Goal: Task Accomplishment & Management: Manage account settings

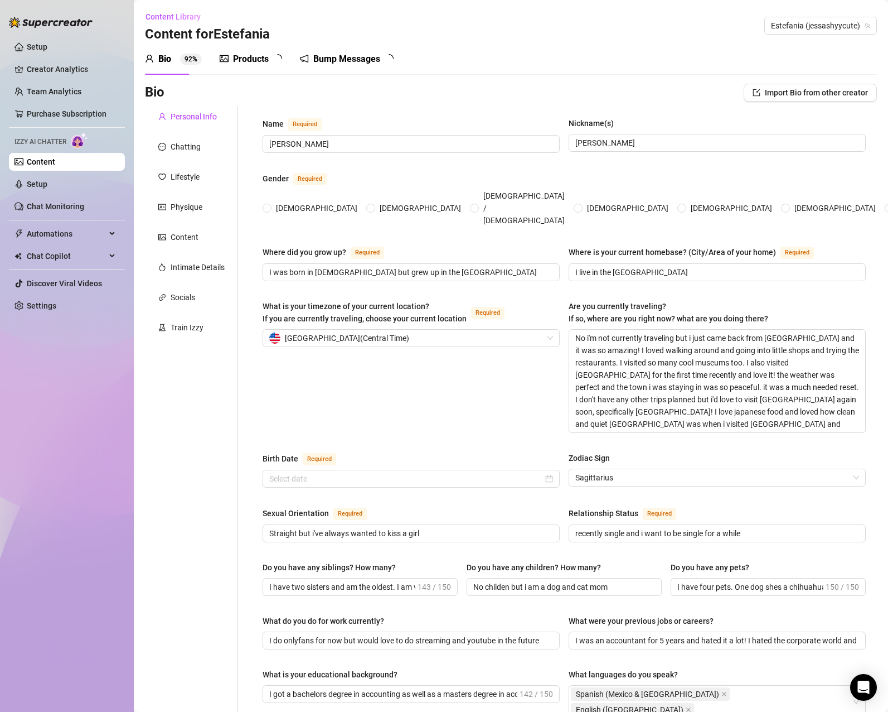
radio input "true"
type input "[DATE]"
click at [351, 57] on div "Bump Messages" at bounding box center [354, 58] width 67 height 13
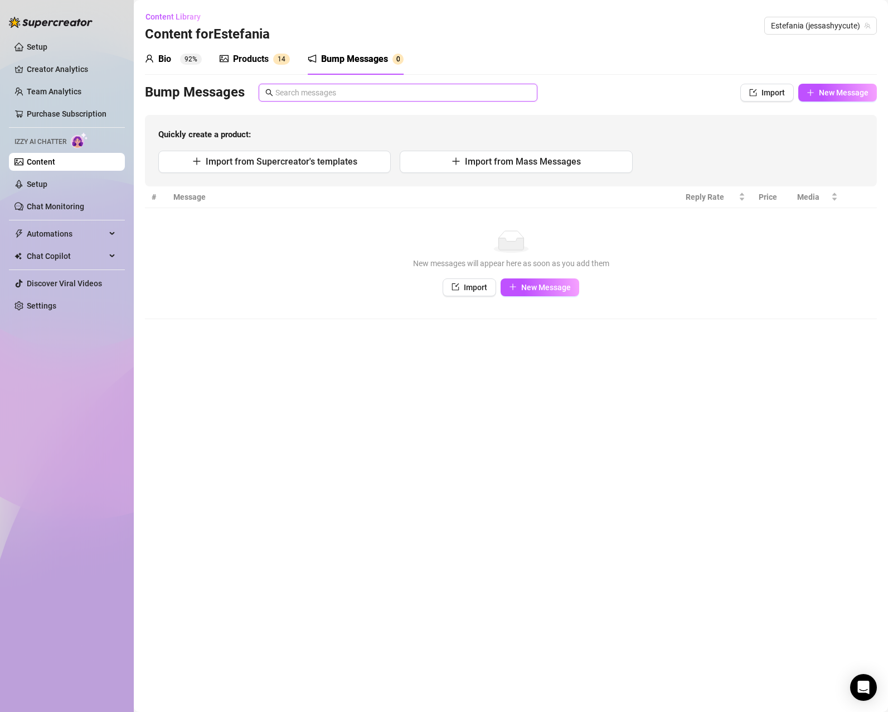
click at [292, 89] on input "text" at bounding box center [402, 92] width 255 height 12
click at [263, 113] on div "Bump Messages Import New Message Quickly create a product: Import from Supercre…" at bounding box center [511, 135] width 732 height 103
click at [188, 20] on span "Content Library" at bounding box center [173, 16] width 55 height 9
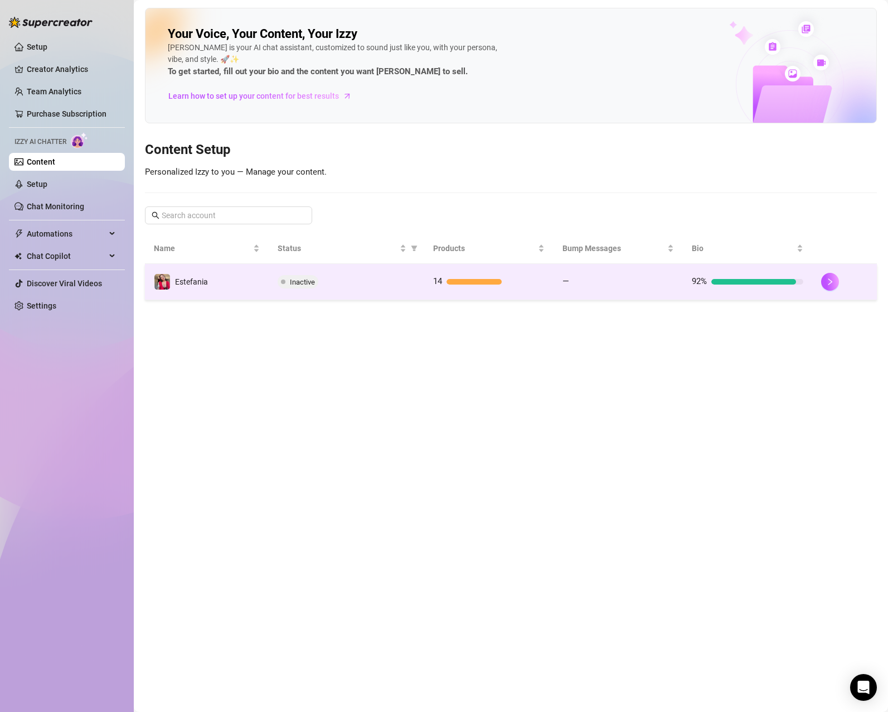
click at [465, 270] on td "14" at bounding box center [488, 282] width 129 height 36
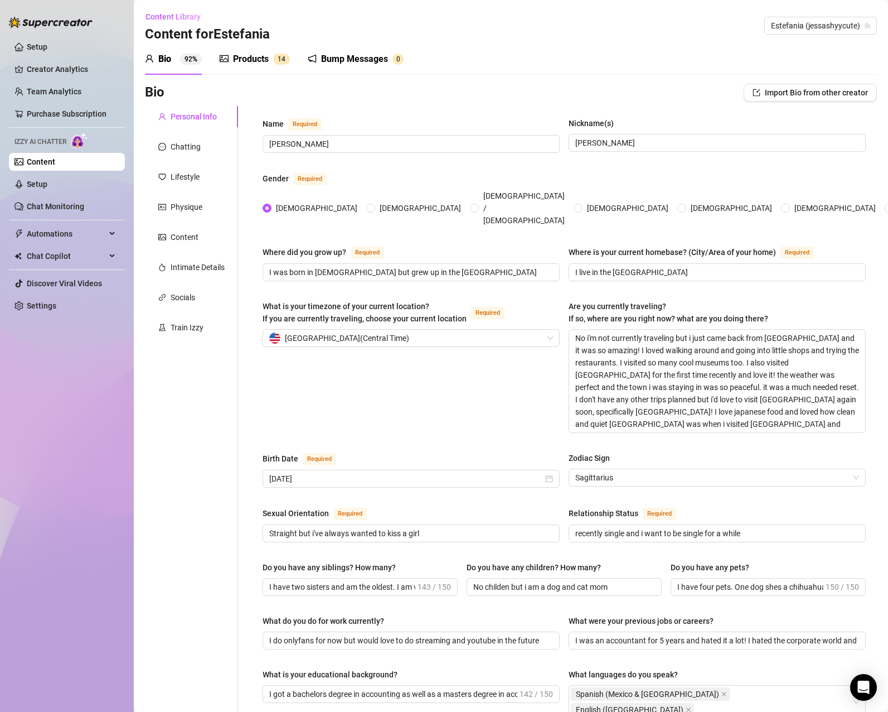
click at [332, 58] on div "Bump Messages" at bounding box center [354, 58] width 67 height 13
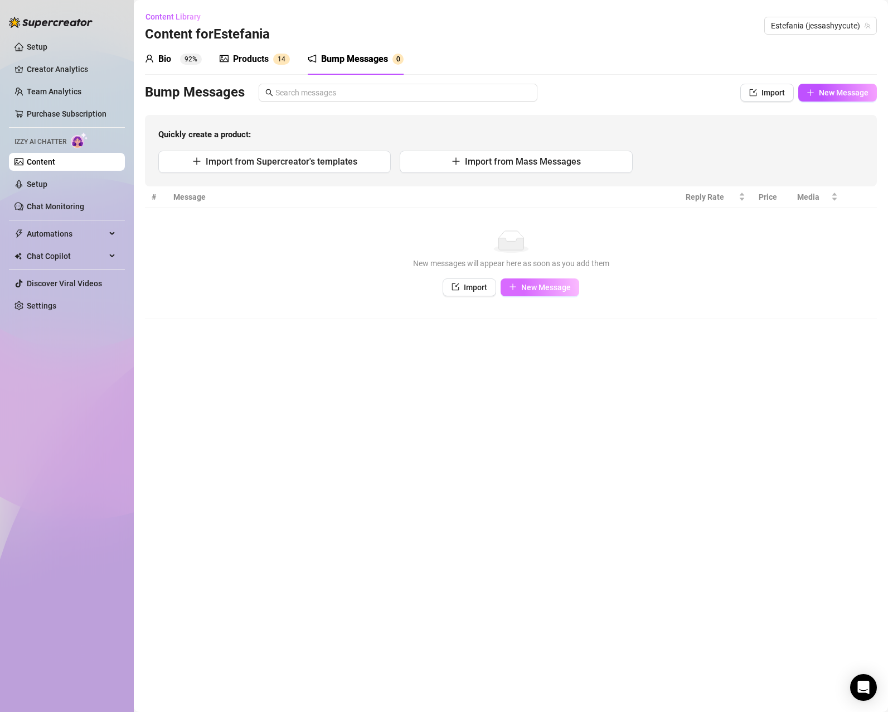
click at [533, 289] on span "New Message" at bounding box center [546, 287] width 50 height 9
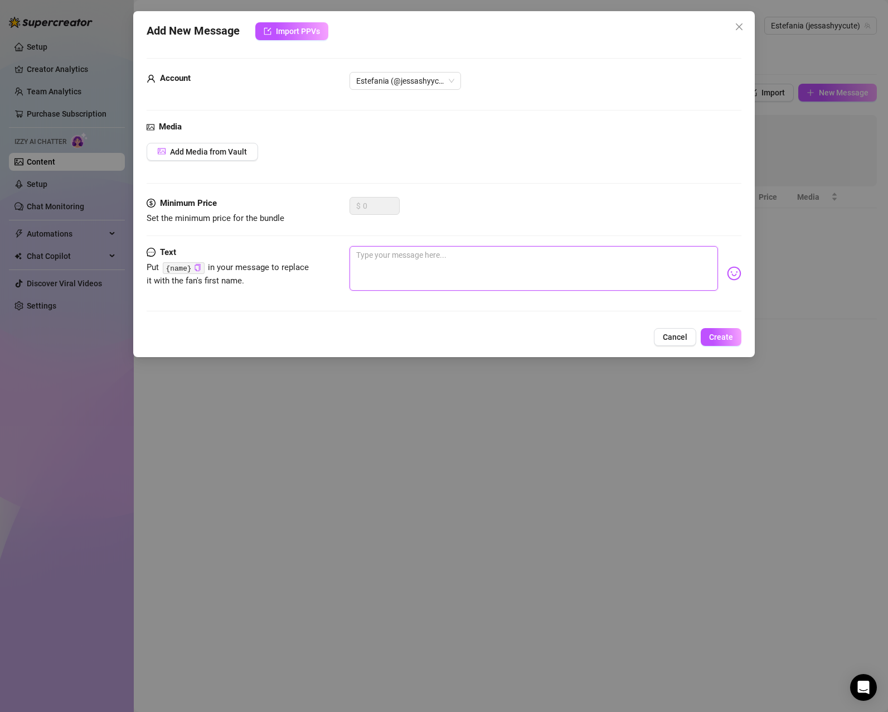
click at [445, 262] on textarea at bounding box center [534, 268] width 369 height 45
click at [495, 259] on textarea at bounding box center [534, 268] width 369 height 45
paste textarea "Hi cutie, perfect timing… I have something for you"
type textarea "Hi cutie, perfect timing… I have something for you"
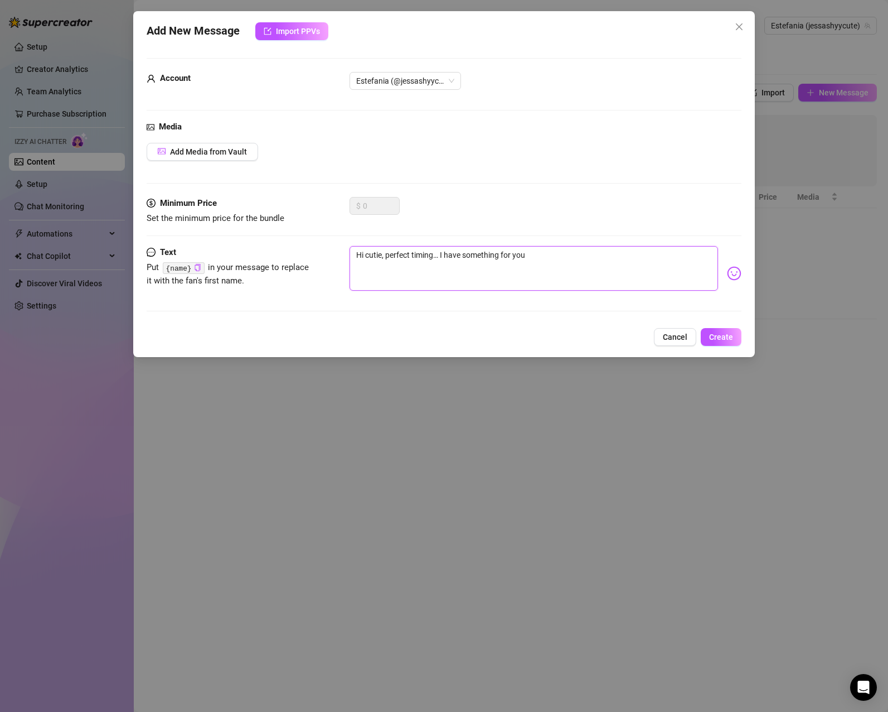
type textarea "Hi cutie, perfect timing… I have something for you"
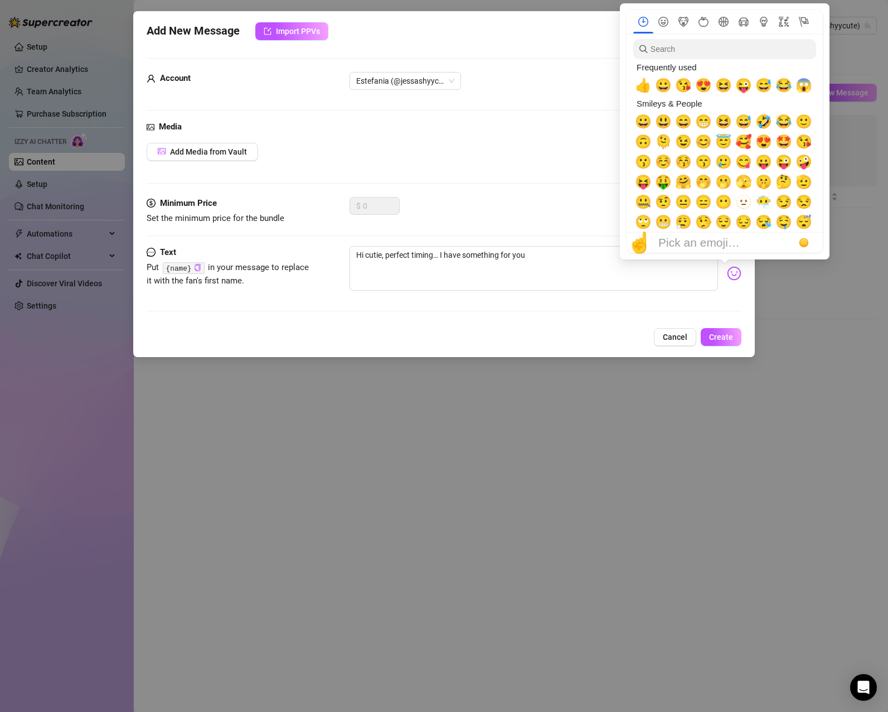
click at [727, 270] on img at bounding box center [734, 273] width 14 height 14
click at [746, 144] on span "🥰" at bounding box center [744, 142] width 17 height 16
type textarea "Hi cutie, perfect timing… I have something for you 🥰"
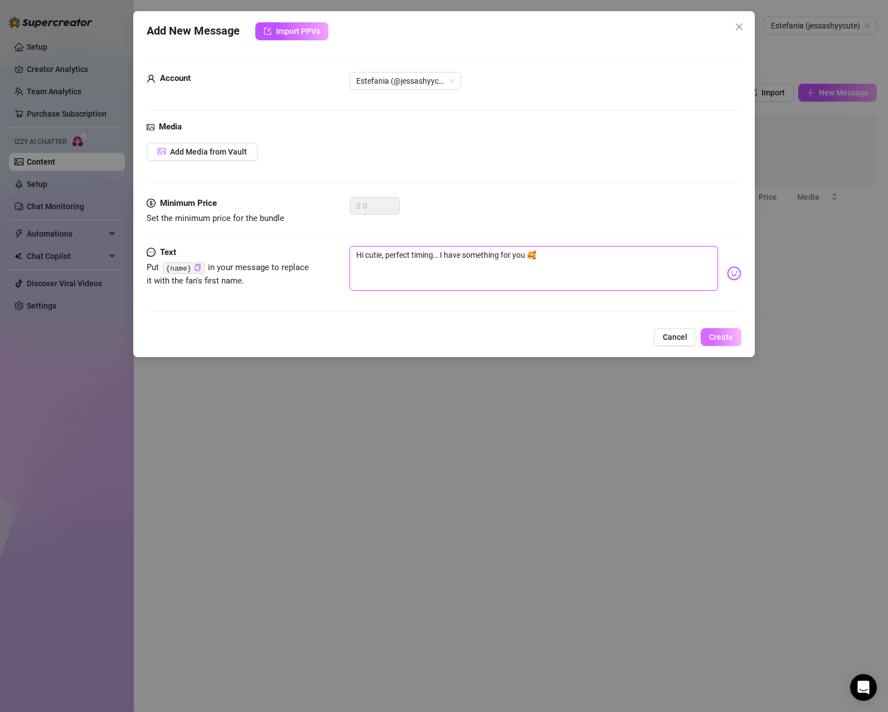
type textarea "Hi cutie, perfect timing… I have something for you 🥰"
click at [734, 335] on button "Create" at bounding box center [721, 337] width 41 height 18
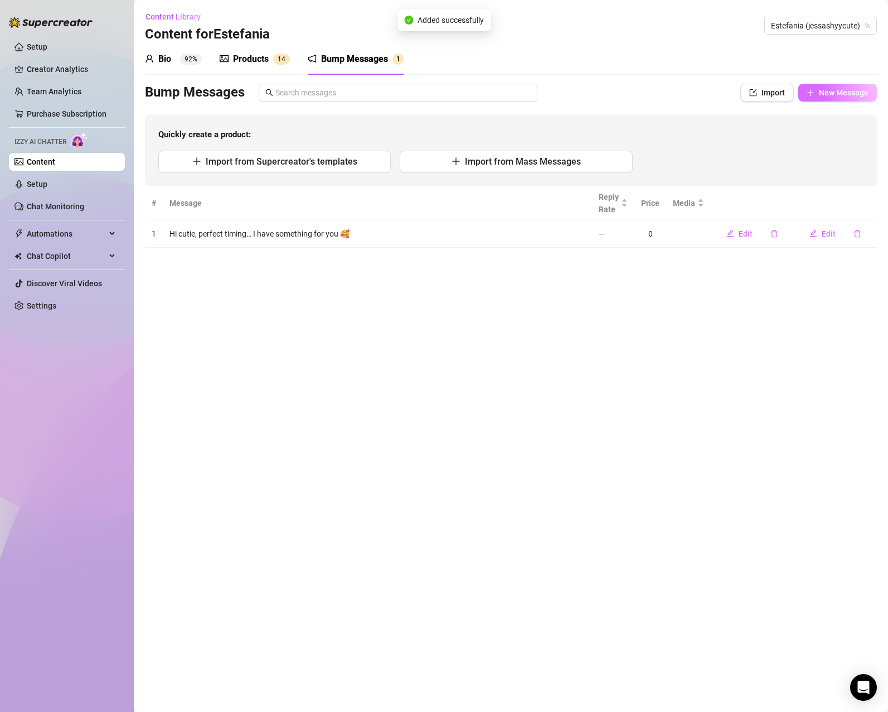
click at [825, 96] on span "New Message" at bounding box center [844, 92] width 50 height 9
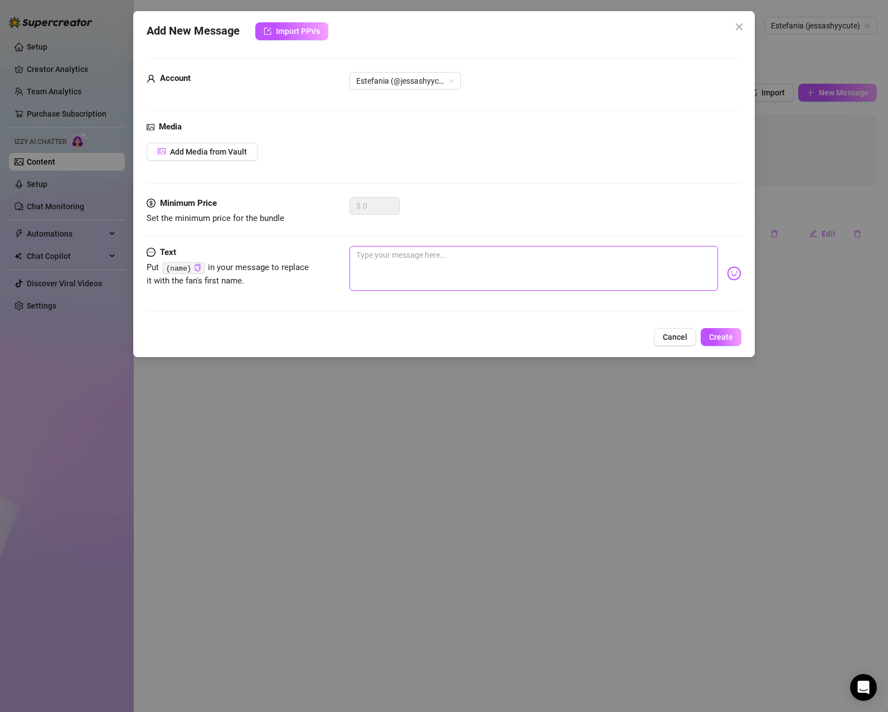
click at [424, 259] on textarea at bounding box center [534, 268] width 369 height 45
paste textarea "Hi honey, since you’re here, can I spoil you?"
type textarea "Hi honey, since you’re here, can I spoil you?"
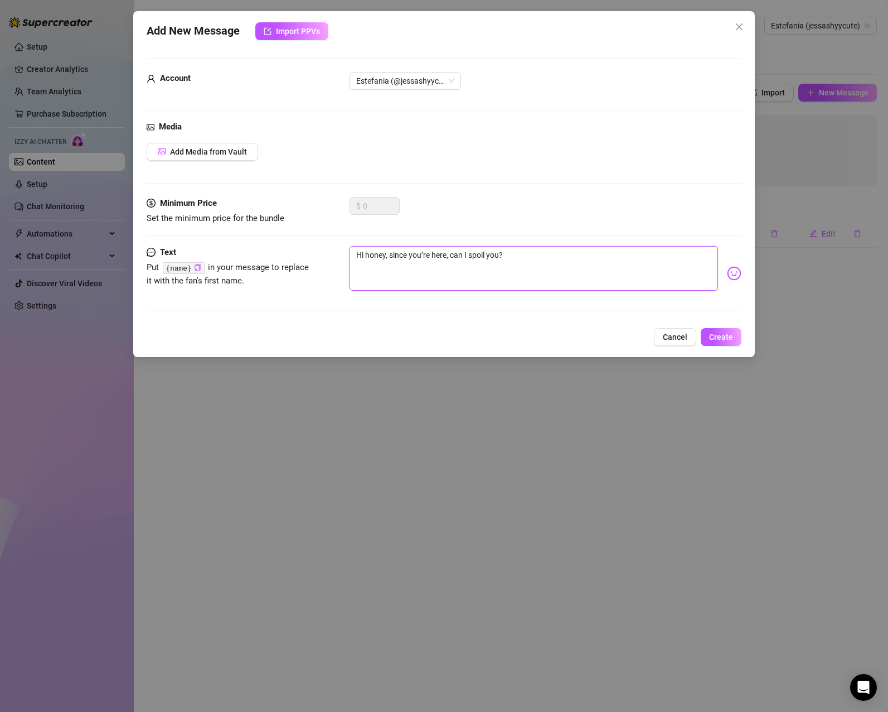
type textarea "Hi honey, since you’re here, can I spoil you?"
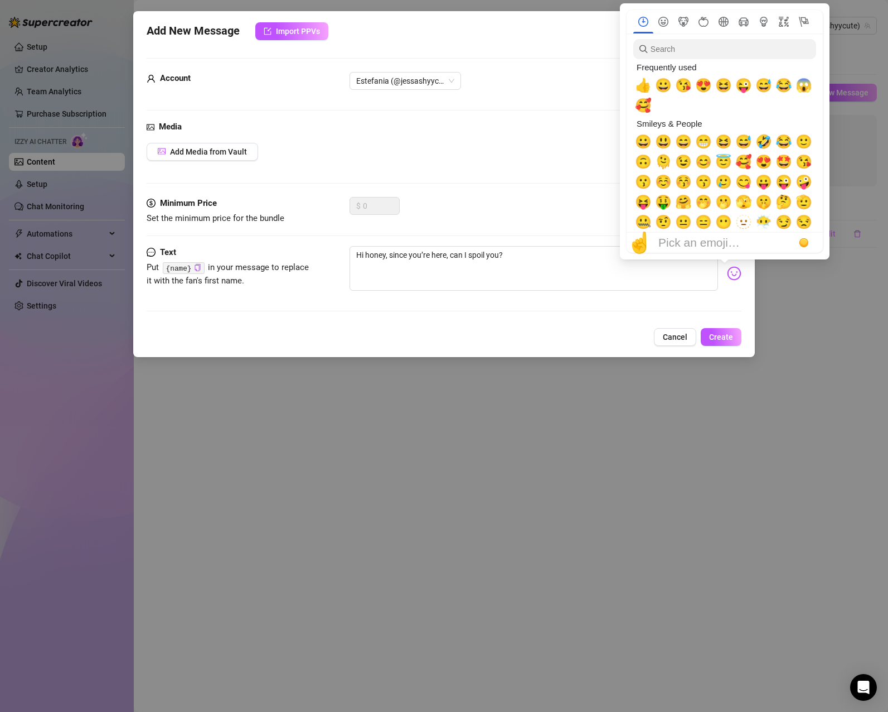
click at [727, 273] on img at bounding box center [734, 273] width 14 height 14
click at [680, 83] on span "😘" at bounding box center [683, 86] width 17 height 16
type textarea "Hi honey, since you’re here, can I spoil you? 😘"
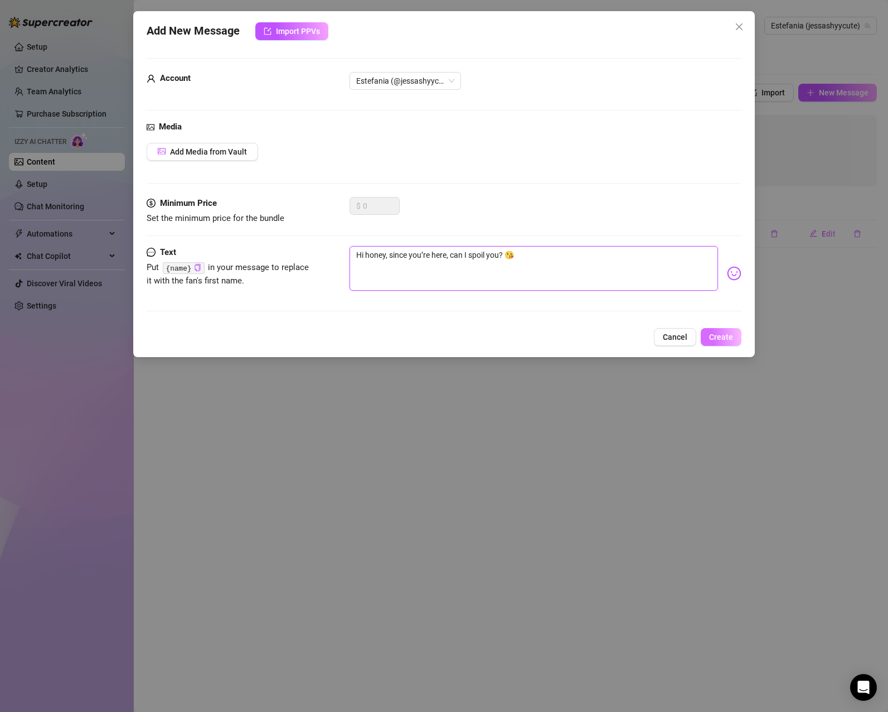
type textarea "Hi honey, since you’re here, can I spoil you? 😘"
click at [729, 333] on span "Create" at bounding box center [721, 336] width 24 height 9
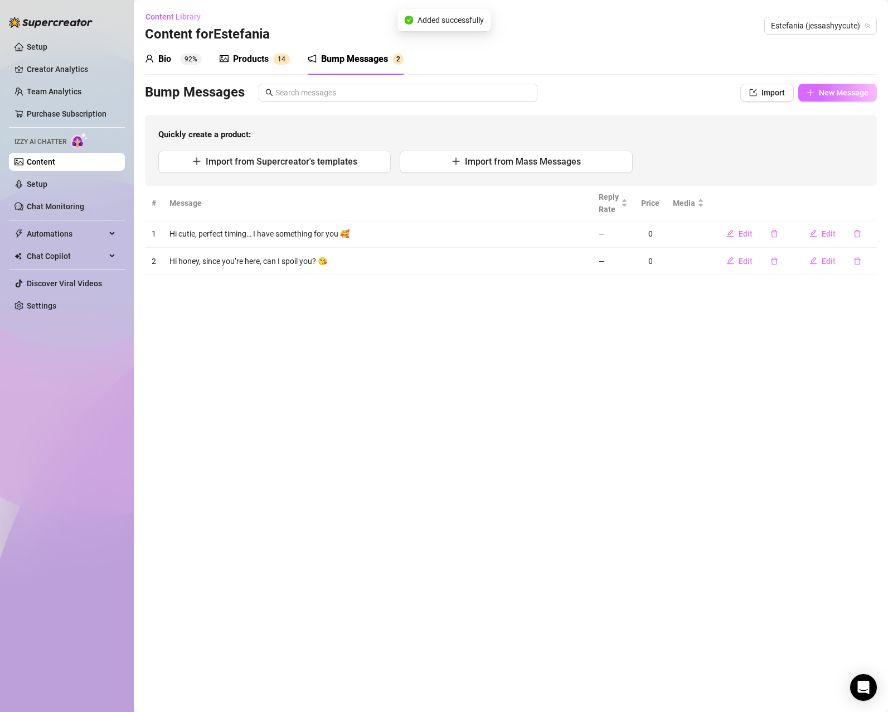
click at [862, 89] on span "New Message" at bounding box center [844, 92] width 50 height 9
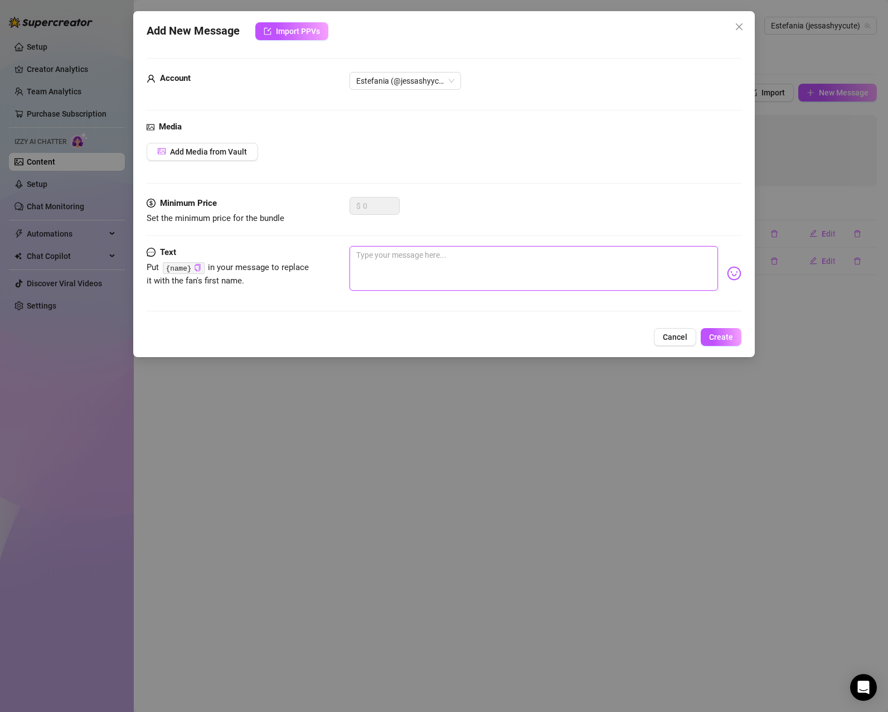
click at [432, 253] on textarea at bounding box center [534, 268] width 369 height 45
paste textarea "Hi babe, I have something you’ll love"
type textarea "Hi babe, I have something you’ll love"
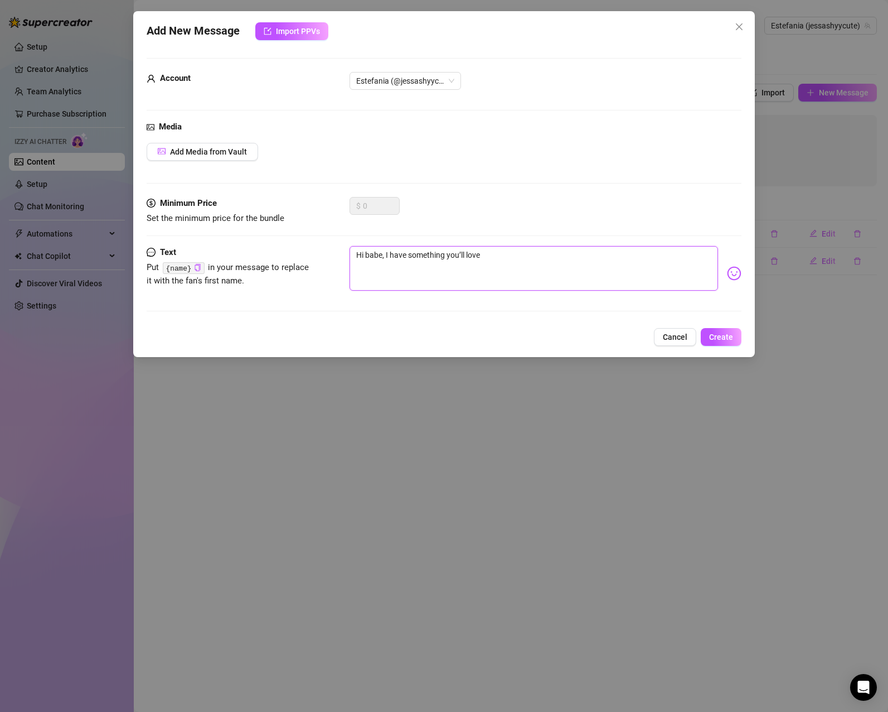
type textarea "Hi babe, I have something you’ll love"
click at [727, 270] on img at bounding box center [734, 273] width 14 height 14
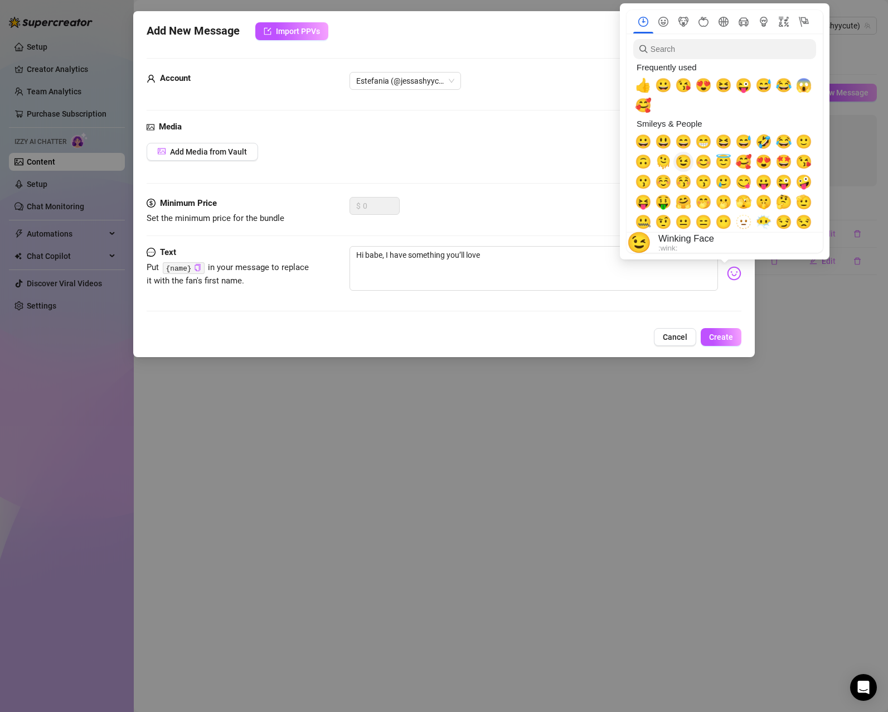
click at [684, 166] on span "😉" at bounding box center [683, 162] width 17 height 16
type textarea "Hi babe, I have something you’ll love 😉"
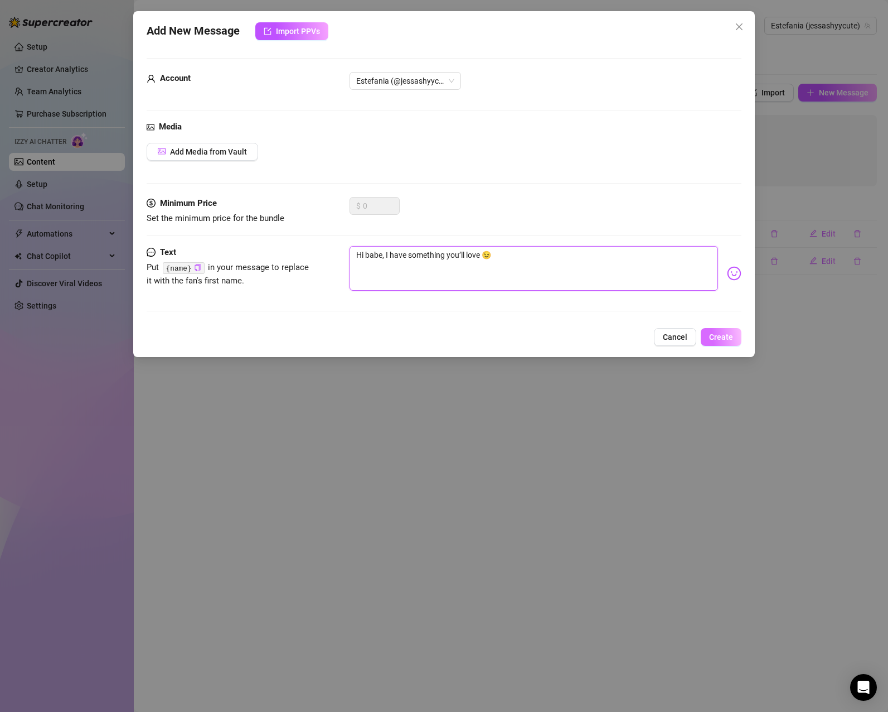
type textarea "Hi babe, I have something you’ll love 😉"
click at [728, 339] on span "Create" at bounding box center [721, 336] width 24 height 9
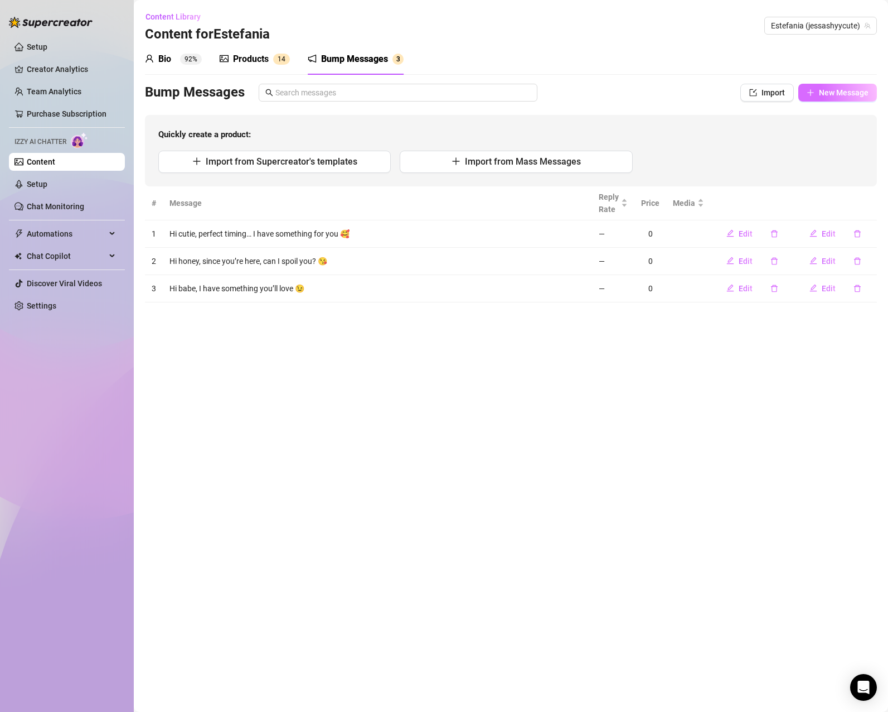
click at [856, 98] on button "New Message" at bounding box center [838, 93] width 79 height 18
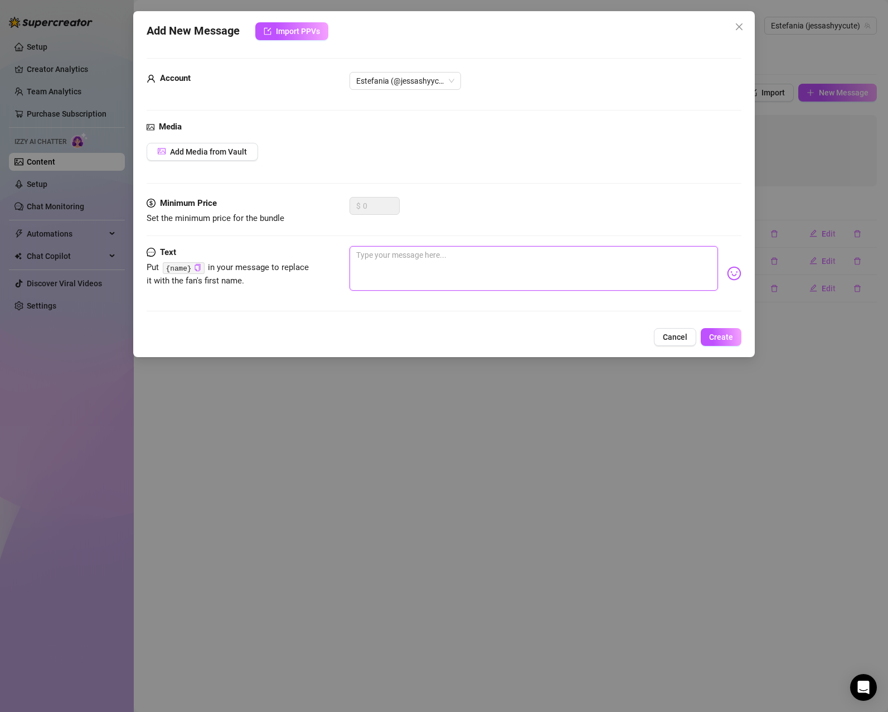
click at [509, 269] on textarea at bounding box center [534, 268] width 369 height 45
paste textarea "Hey honey, I’ve got trouble waiting for you"
type textarea "Hey honey, I’ve got trouble waiting for you"
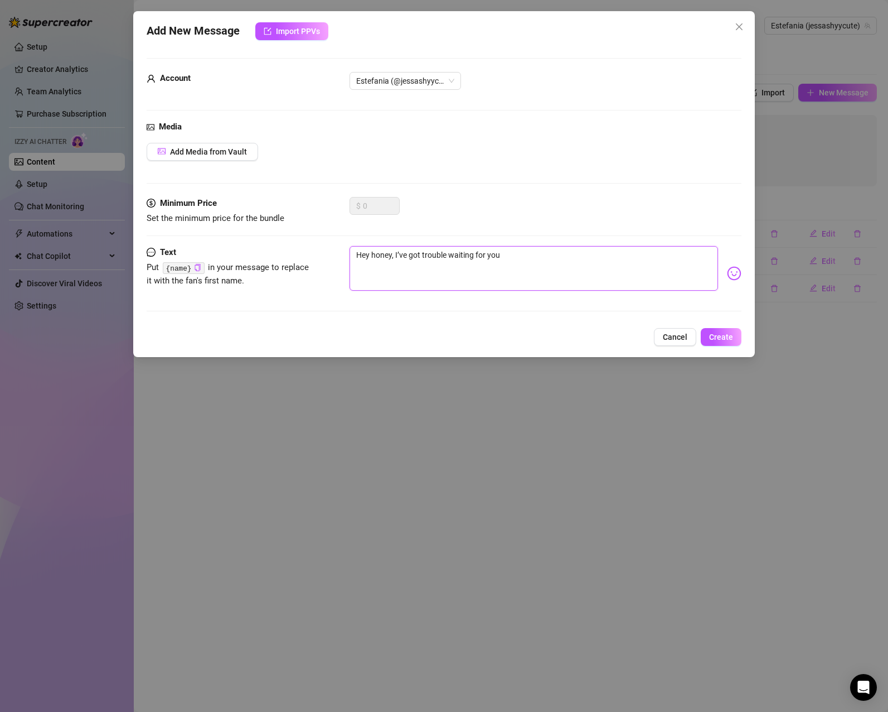
type textarea "Hey honey, I’ve got trouble waiting for you"
click at [727, 273] on img at bounding box center [734, 273] width 14 height 14
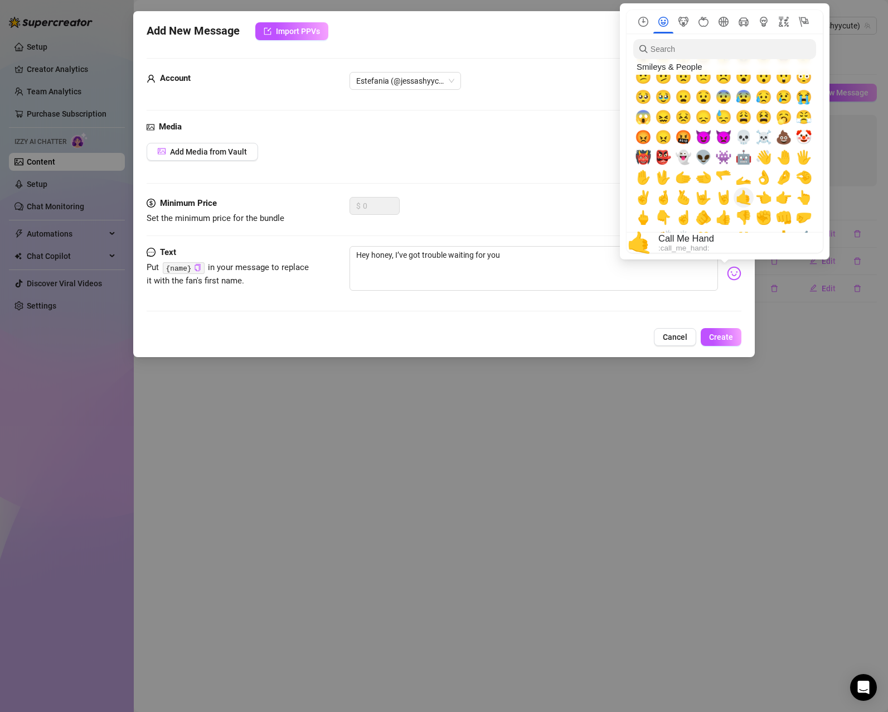
scroll to position [223, 0]
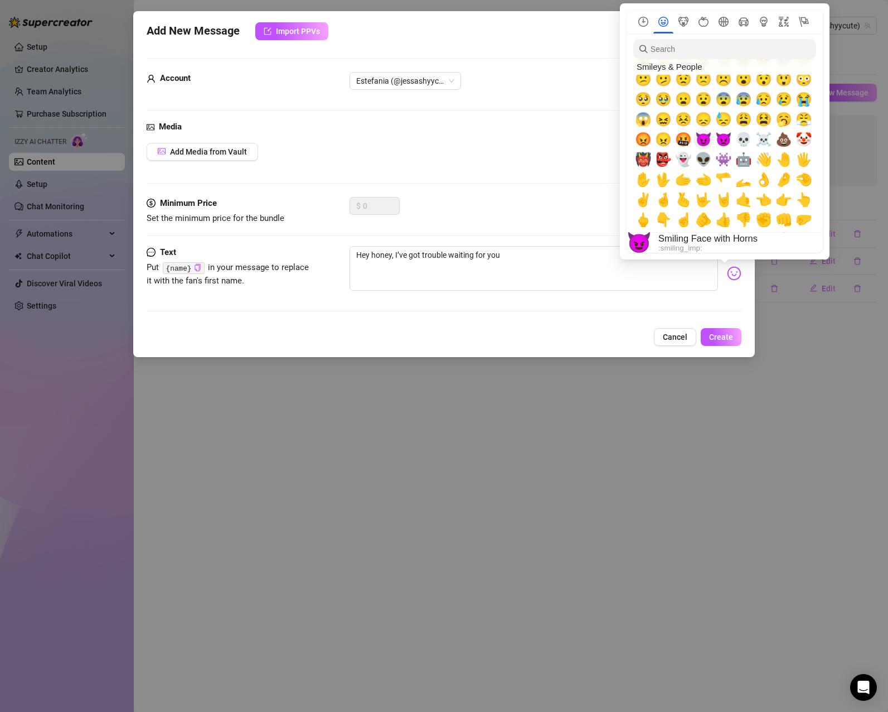
click at [707, 142] on span "😈" at bounding box center [703, 140] width 17 height 16
type textarea "Hey honey, I’ve got trouble waiting for you 😈"
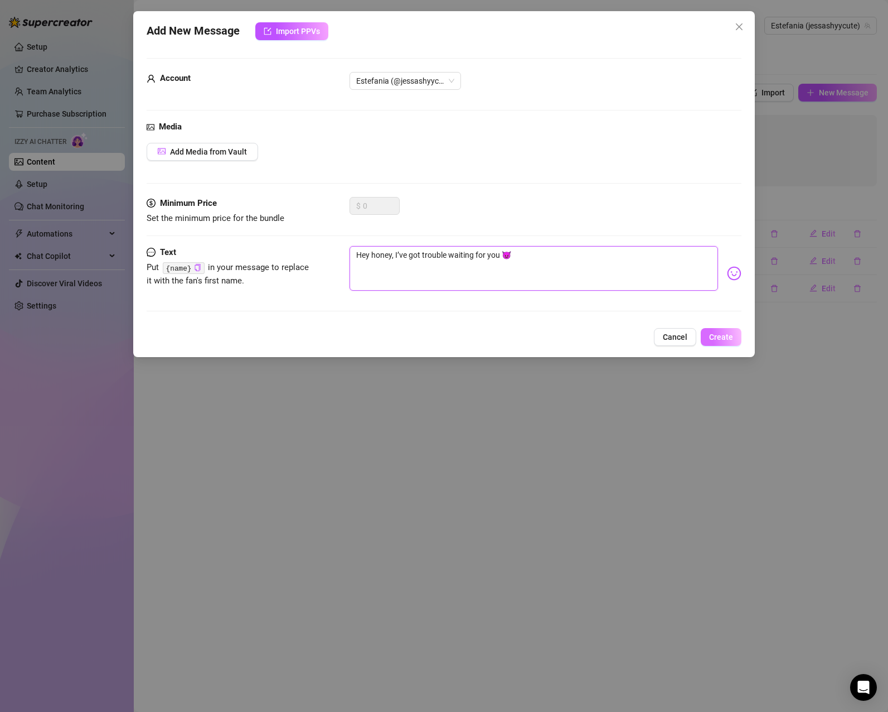
type textarea "Hey honey, I’ve got trouble waiting for you 😈"
click at [735, 337] on button "Create" at bounding box center [721, 337] width 41 height 18
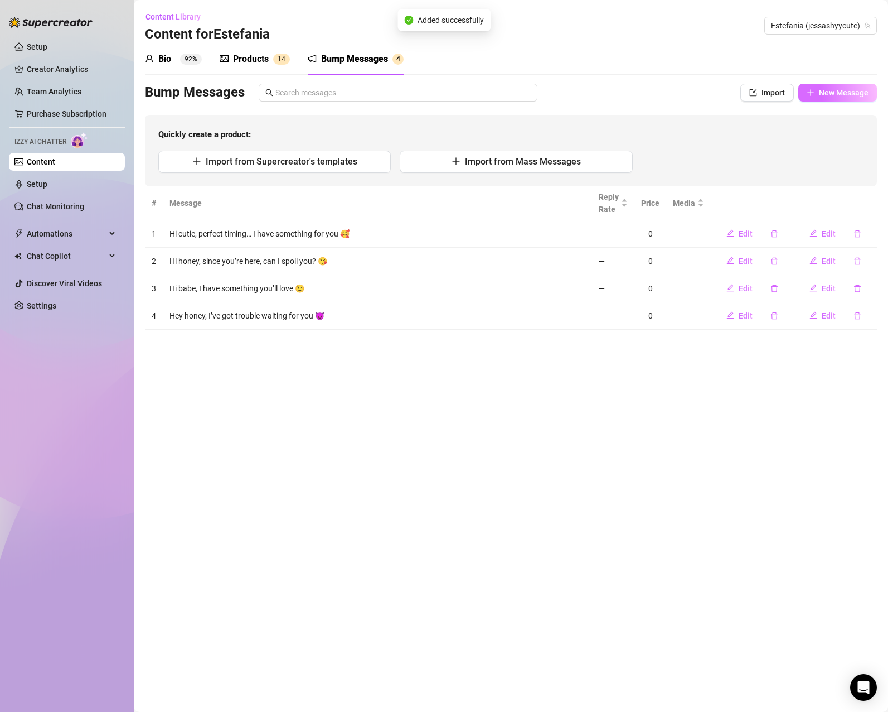
click at [852, 95] on span "New Message" at bounding box center [844, 92] width 50 height 9
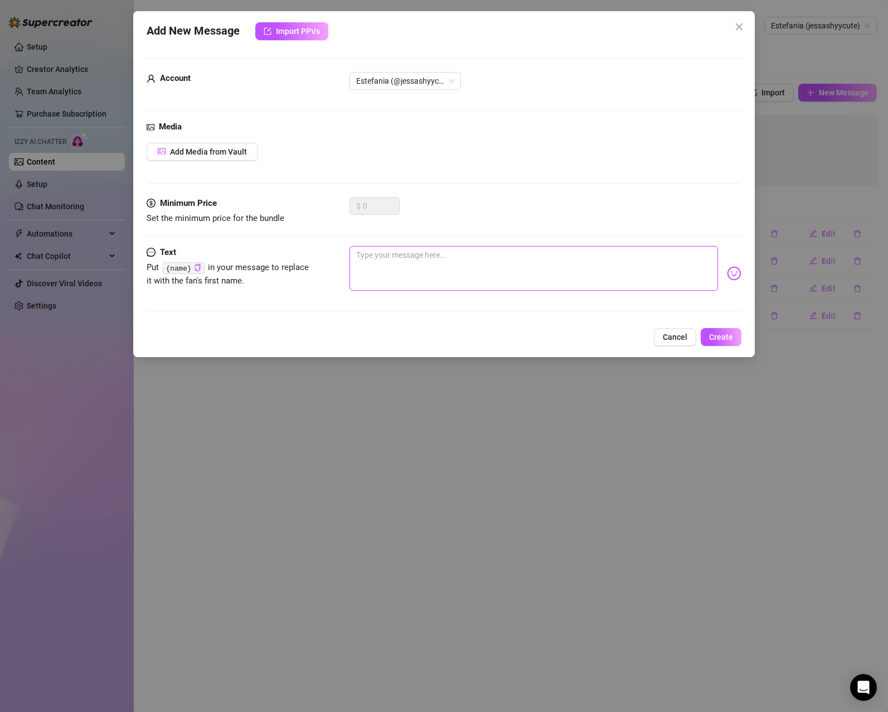
click at [496, 262] on textarea at bounding box center [534, 268] width 369 height 45
paste textarea "Hi honey, since you’re here… wanna play?"
type textarea "Hi honey, since you’re here… wanna play?"
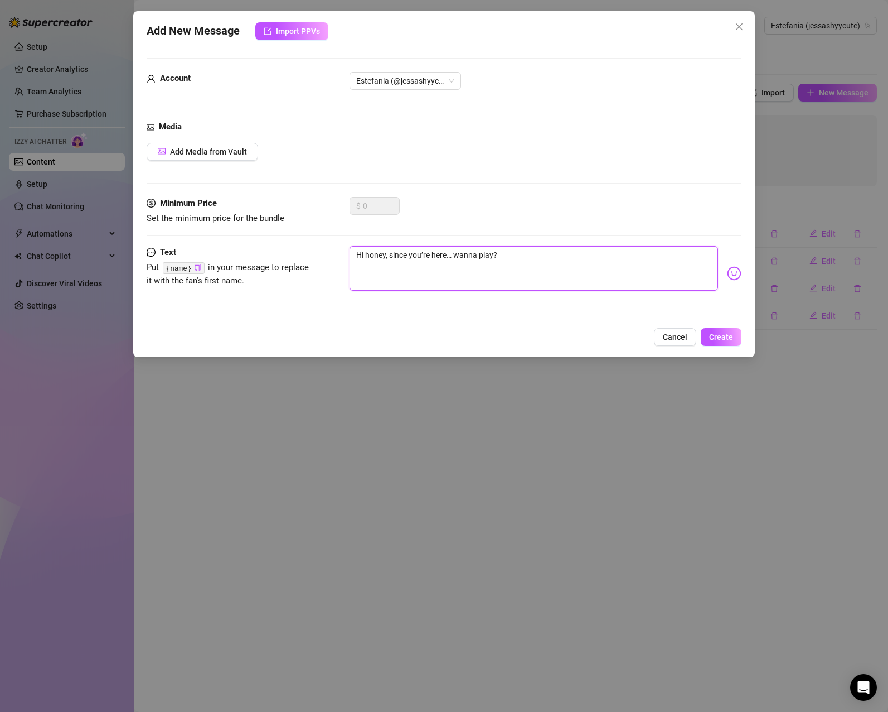
type textarea "Hi honey, since you’re here… wanna play?"
click at [727, 274] on img at bounding box center [734, 273] width 14 height 14
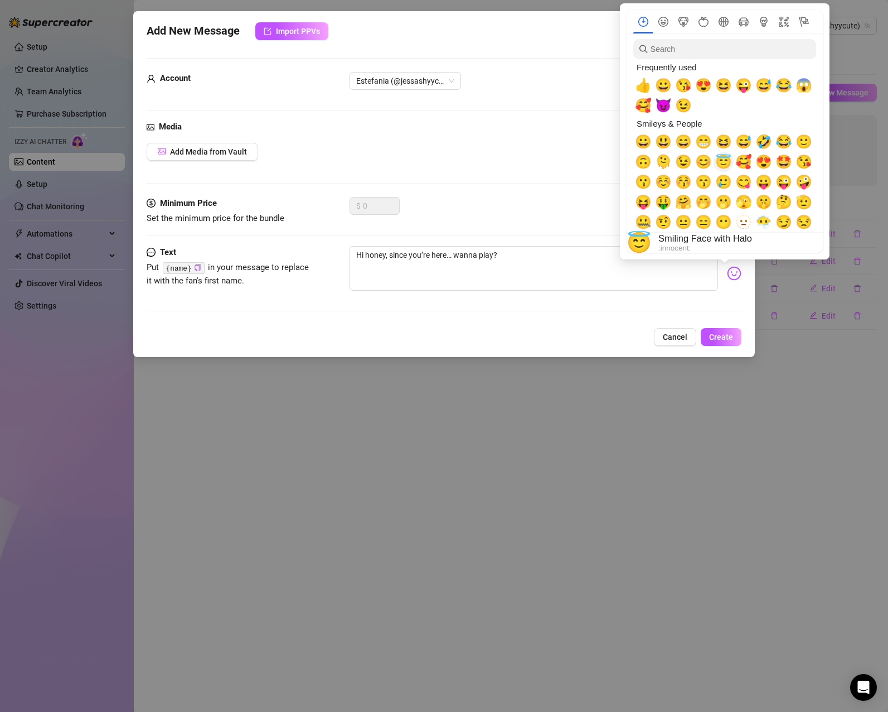
click at [724, 163] on span "😇" at bounding box center [723, 162] width 17 height 16
type textarea "Hi honey, since you’re here… wanna play? 😇"
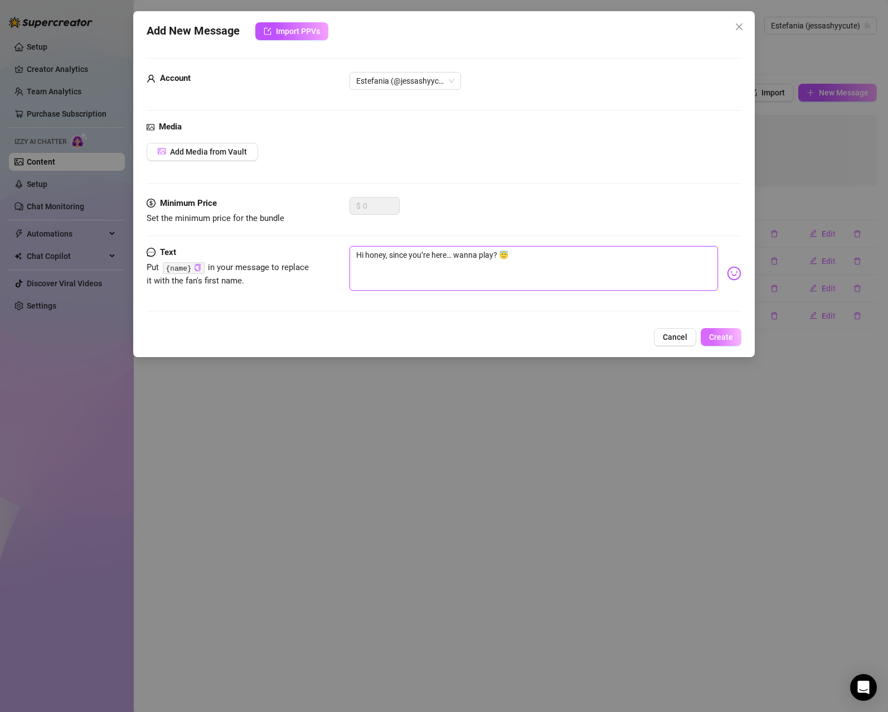
type textarea "Hi honey, since you’re here… wanna play? 😇"
click at [720, 335] on span "Create" at bounding box center [721, 336] width 24 height 9
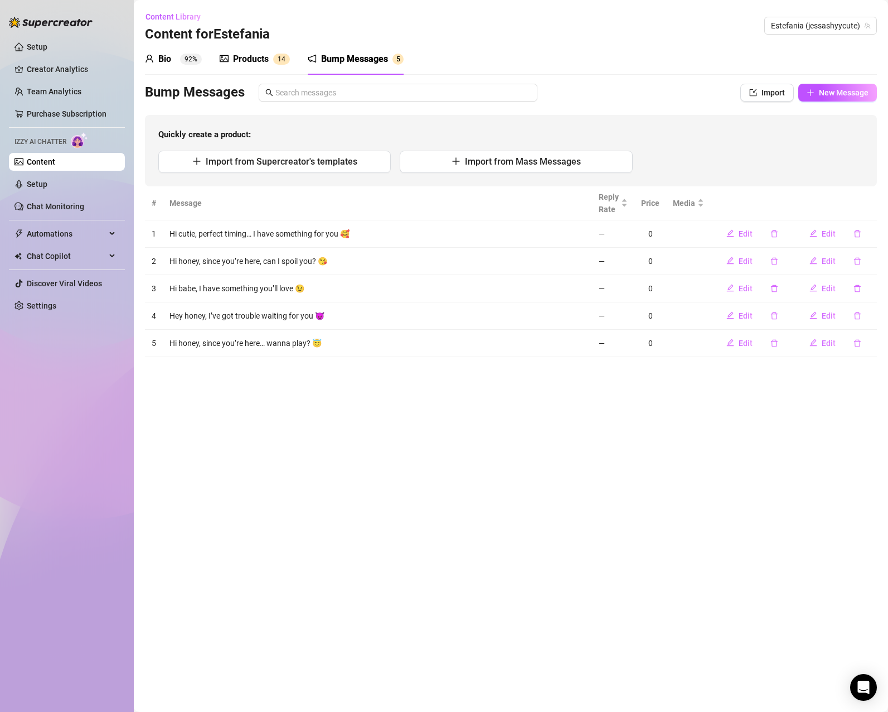
click at [550, 472] on main "Content Library Content for [PERSON_NAME] [PERSON_NAME] (jessashyycute) Bio 92%…" at bounding box center [511, 356] width 754 height 712
click at [163, 58] on div "Bio" at bounding box center [164, 58] width 13 height 13
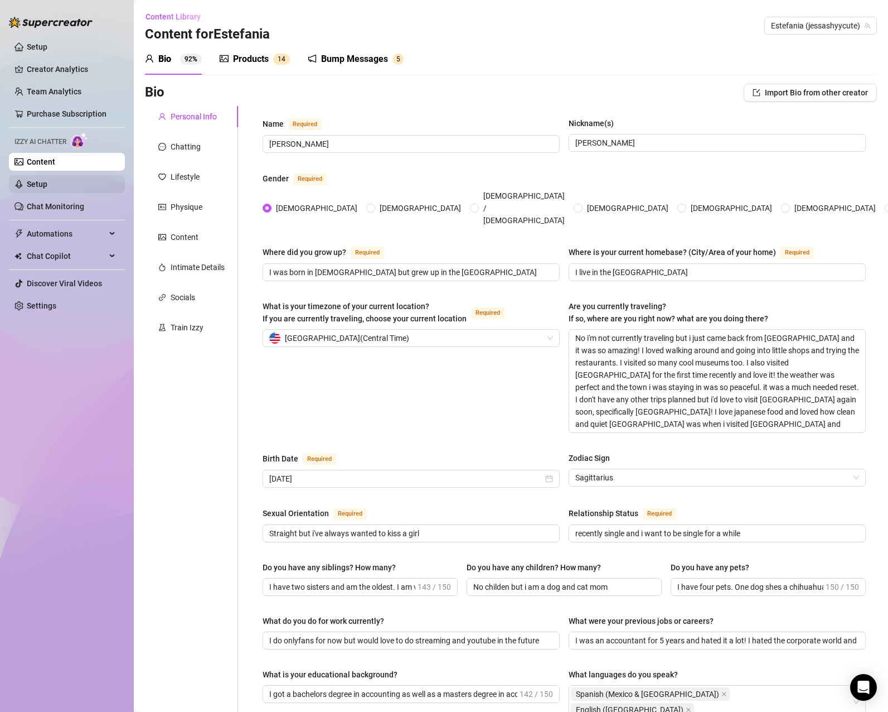
click at [47, 185] on link "Setup" at bounding box center [37, 184] width 21 height 9
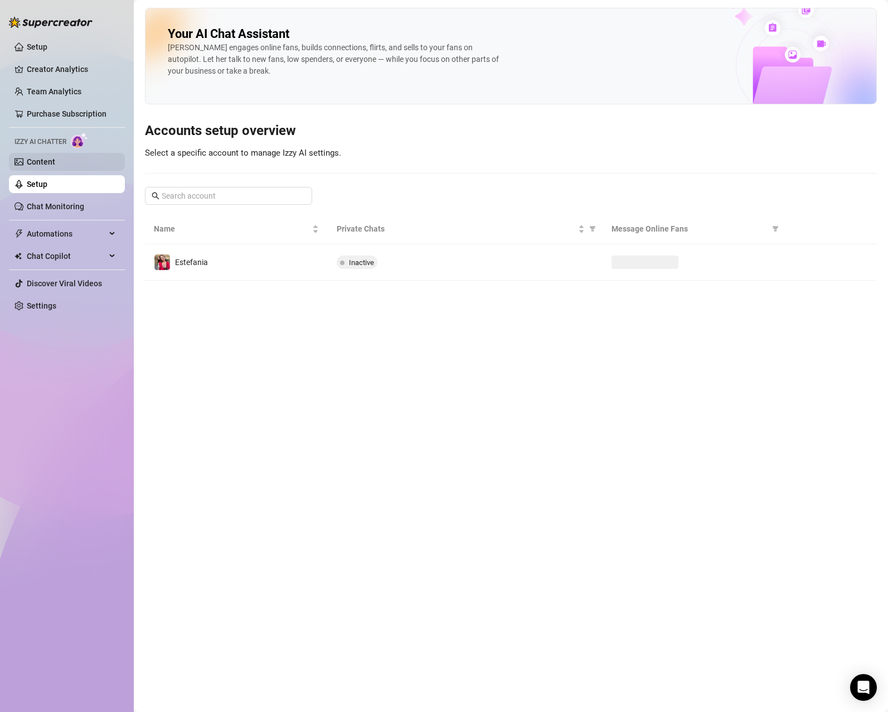
click at [55, 163] on link "Content" at bounding box center [41, 161] width 28 height 9
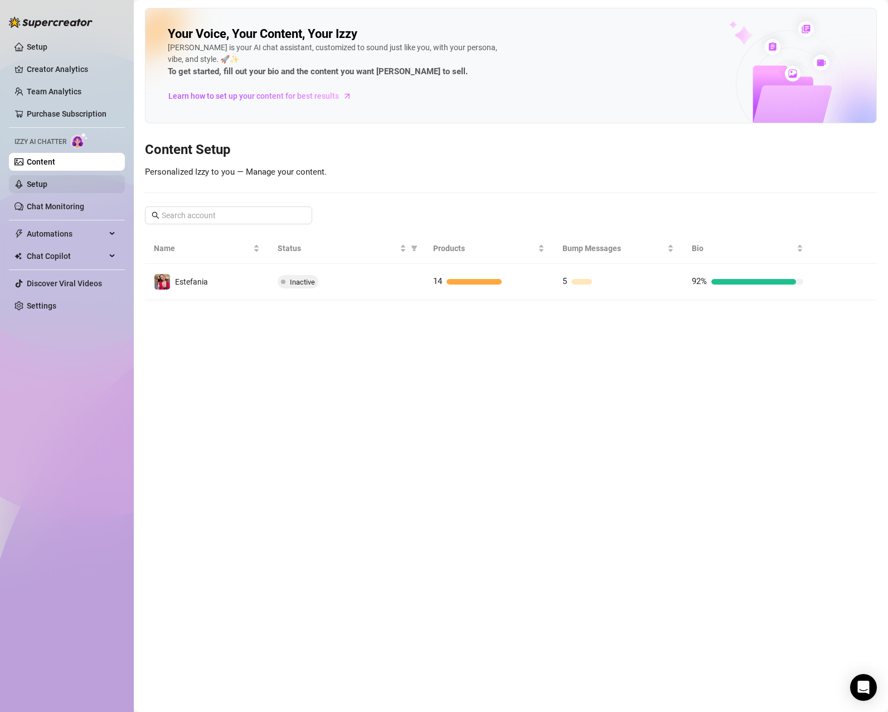
click at [47, 188] on link "Setup" at bounding box center [37, 184] width 21 height 9
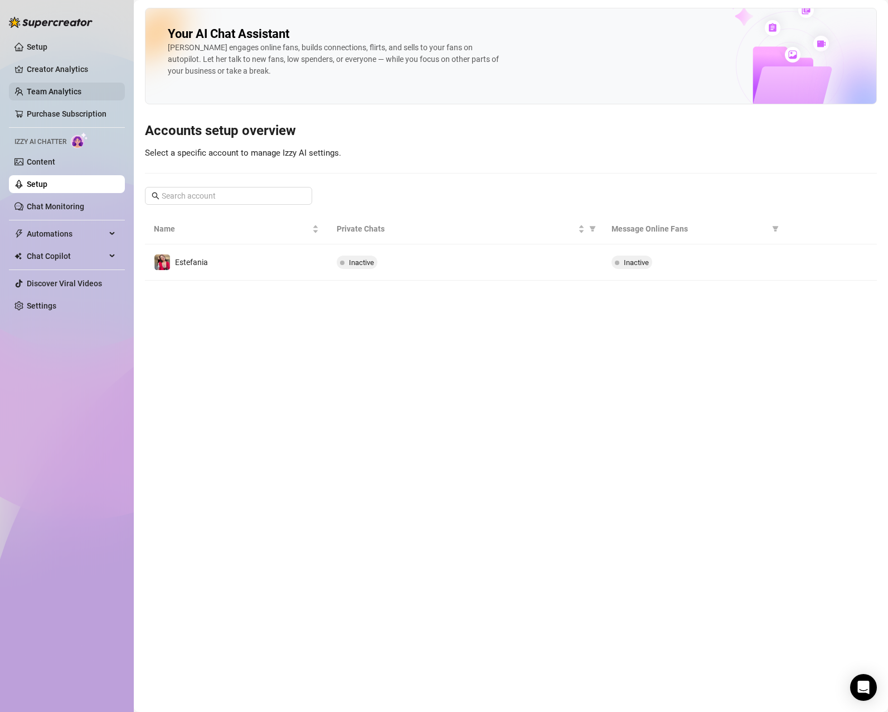
click at [66, 88] on link "Team Analytics" at bounding box center [54, 91] width 55 height 9
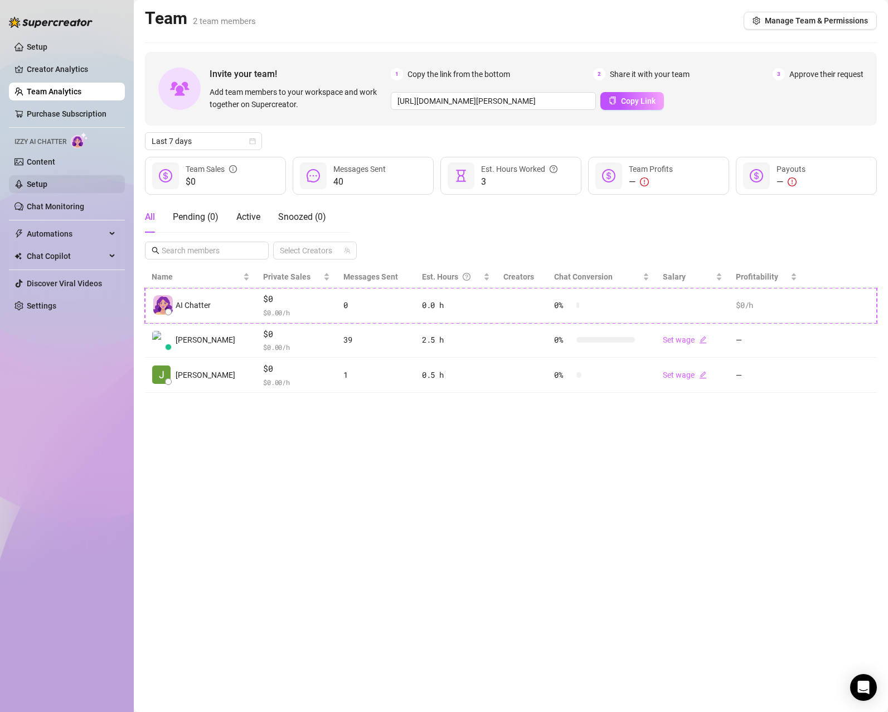
click at [46, 188] on link "Setup" at bounding box center [37, 184] width 21 height 9
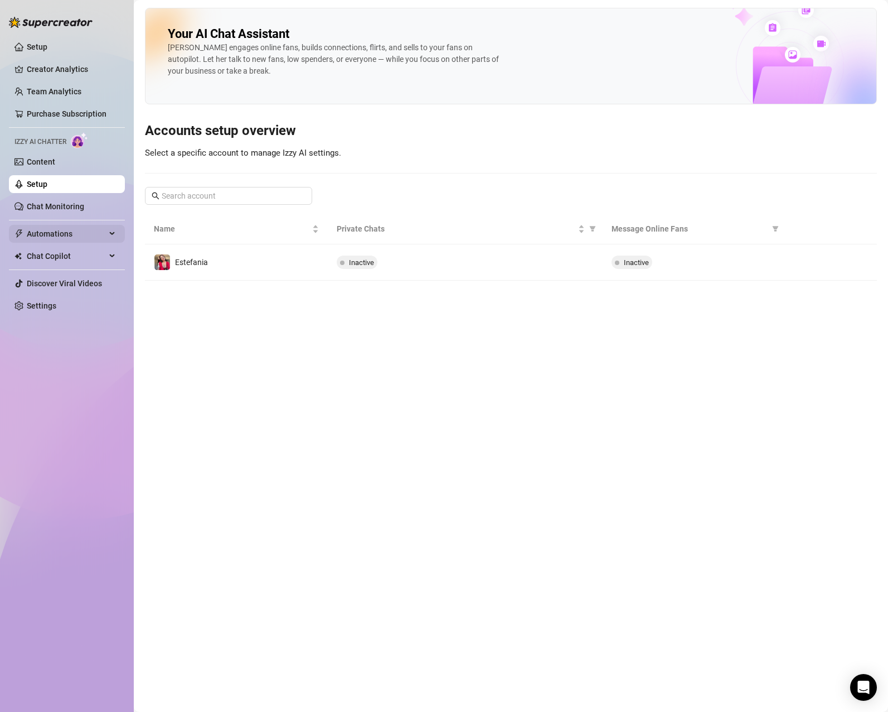
click at [54, 230] on span "Automations" at bounding box center [66, 234] width 79 height 18
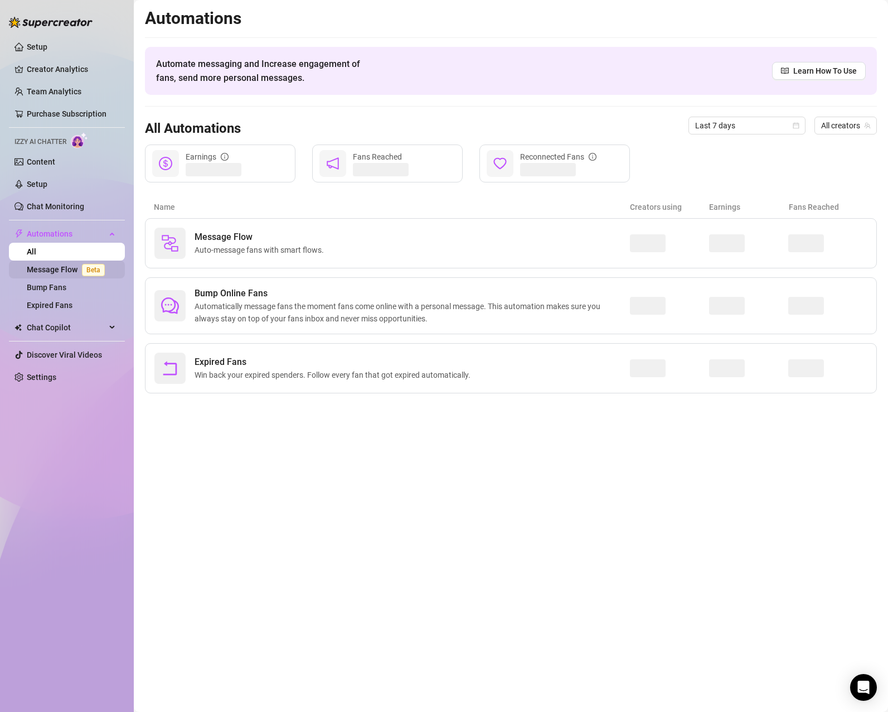
click at [58, 269] on link "Message Flow Beta" at bounding box center [68, 269] width 83 height 9
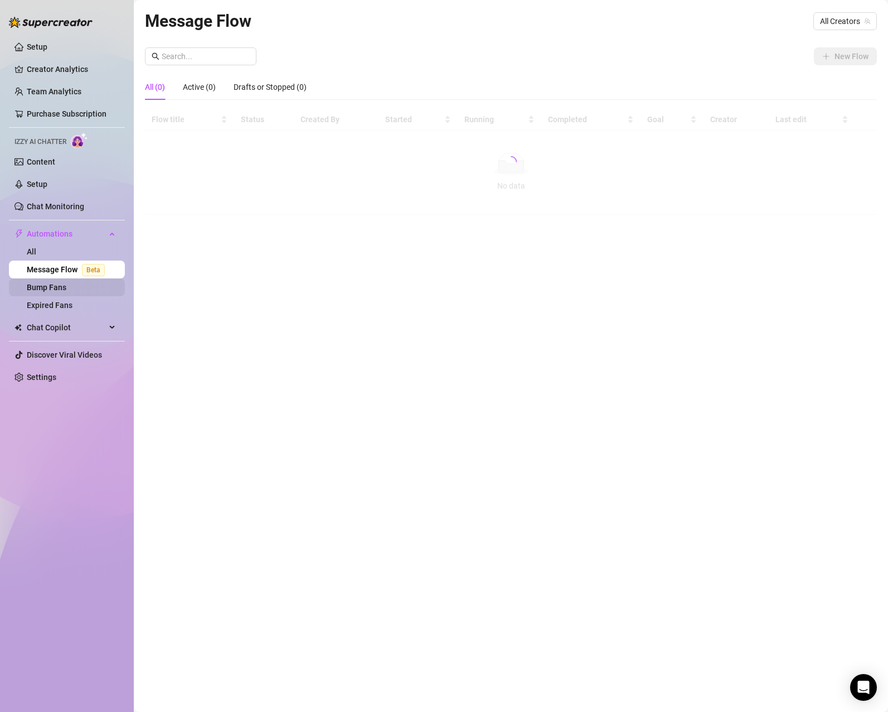
click at [45, 288] on link "Bump Fans" at bounding box center [47, 287] width 40 height 9
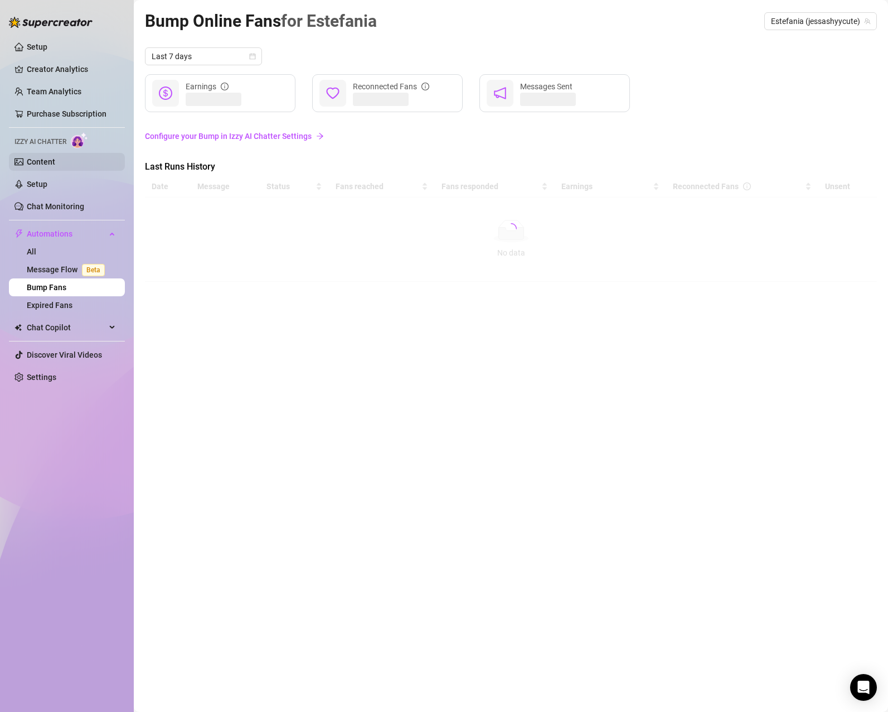
click at [51, 161] on link "Content" at bounding box center [41, 161] width 28 height 9
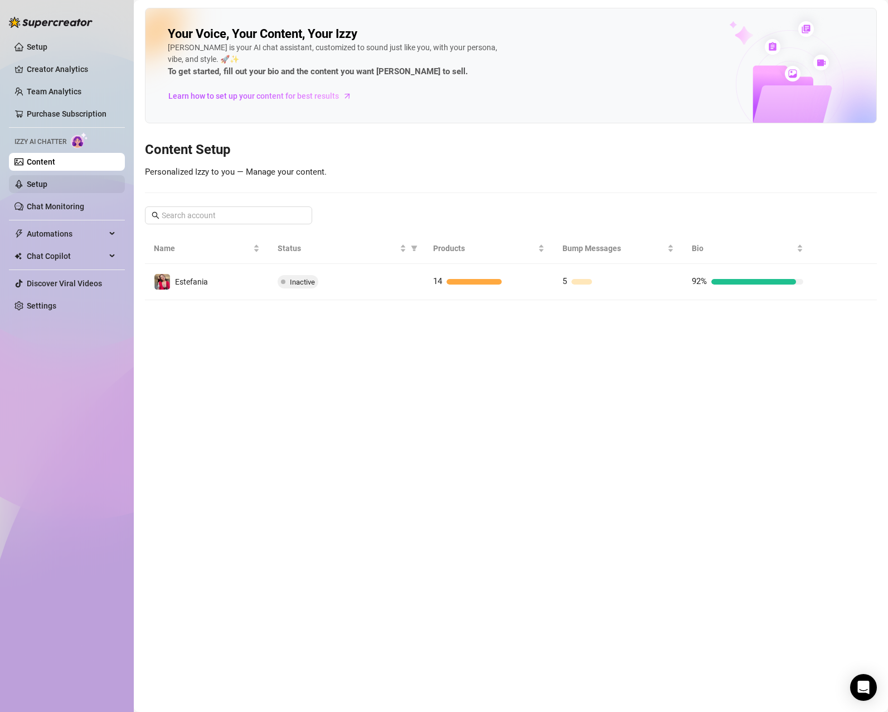
click at [40, 183] on link "Setup" at bounding box center [37, 184] width 21 height 9
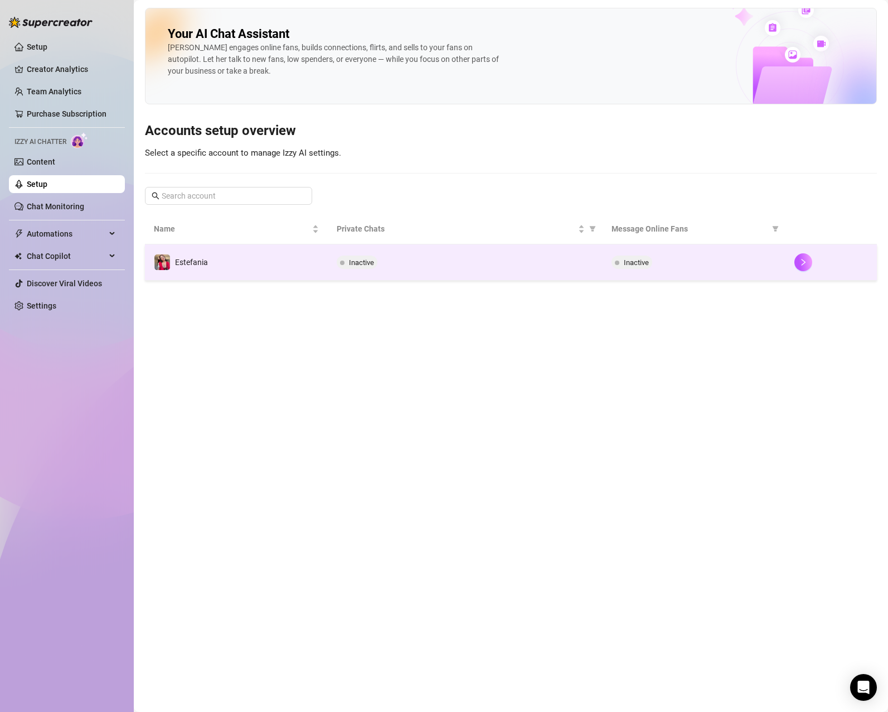
click at [250, 257] on td "Estefania" at bounding box center [236, 262] width 183 height 36
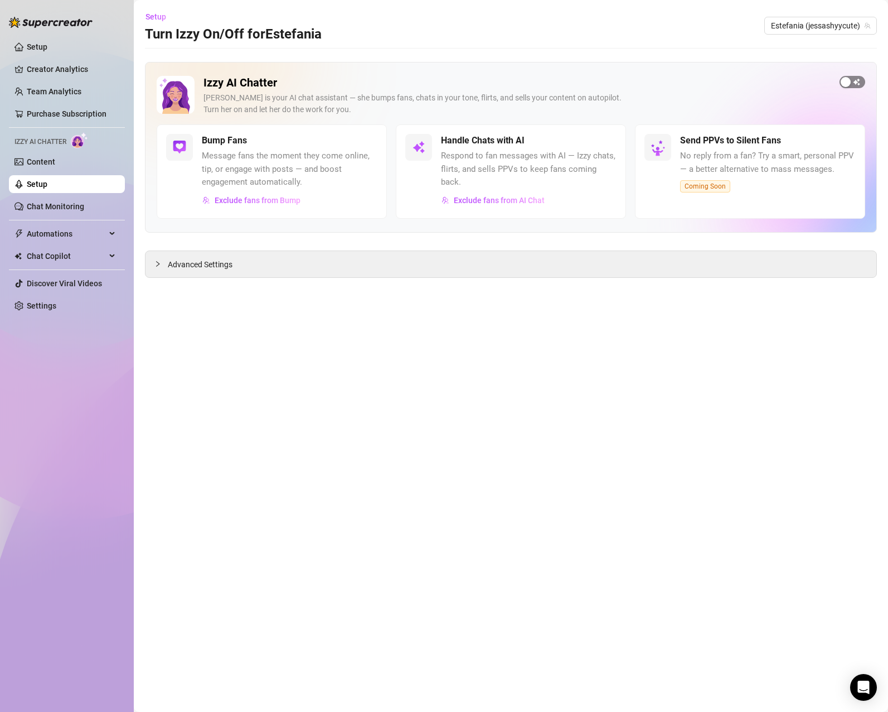
click at [853, 81] on span "button" at bounding box center [853, 82] width 26 height 12
click at [606, 139] on span "button" at bounding box center [604, 140] width 25 height 12
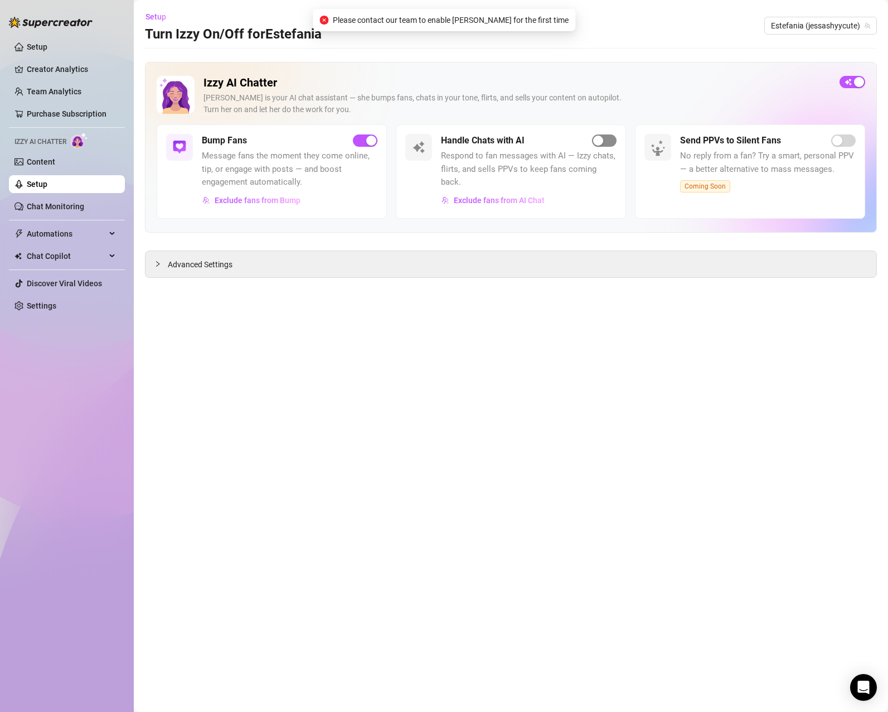
click at [606, 139] on span "button" at bounding box center [604, 140] width 25 height 12
click at [607, 138] on span "button" at bounding box center [604, 140] width 25 height 12
click at [240, 203] on span "Exclude fans from Bump" at bounding box center [258, 200] width 86 height 9
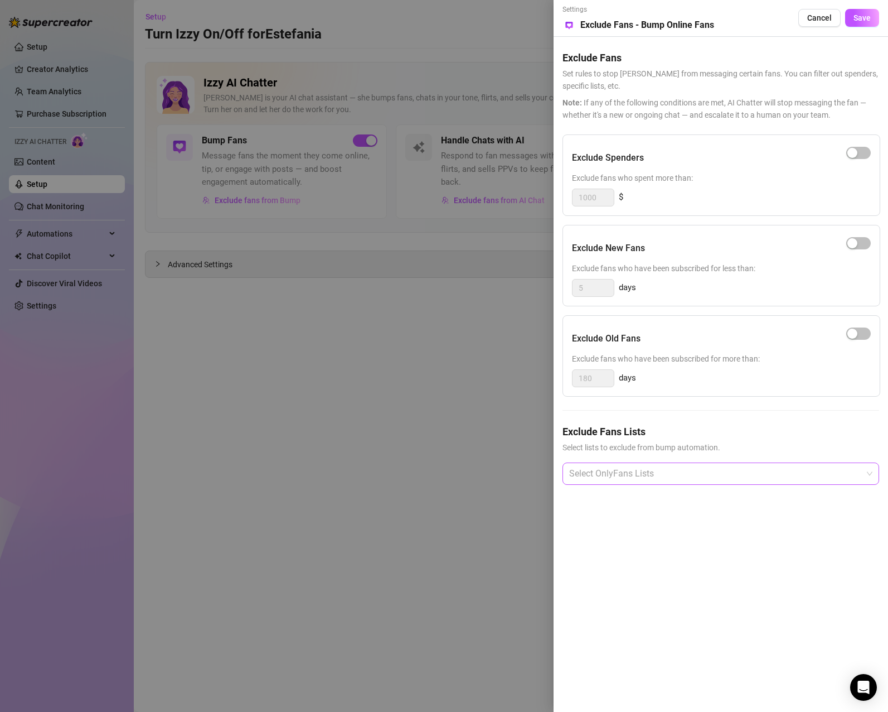
click at [620, 468] on div at bounding box center [715, 473] width 301 height 20
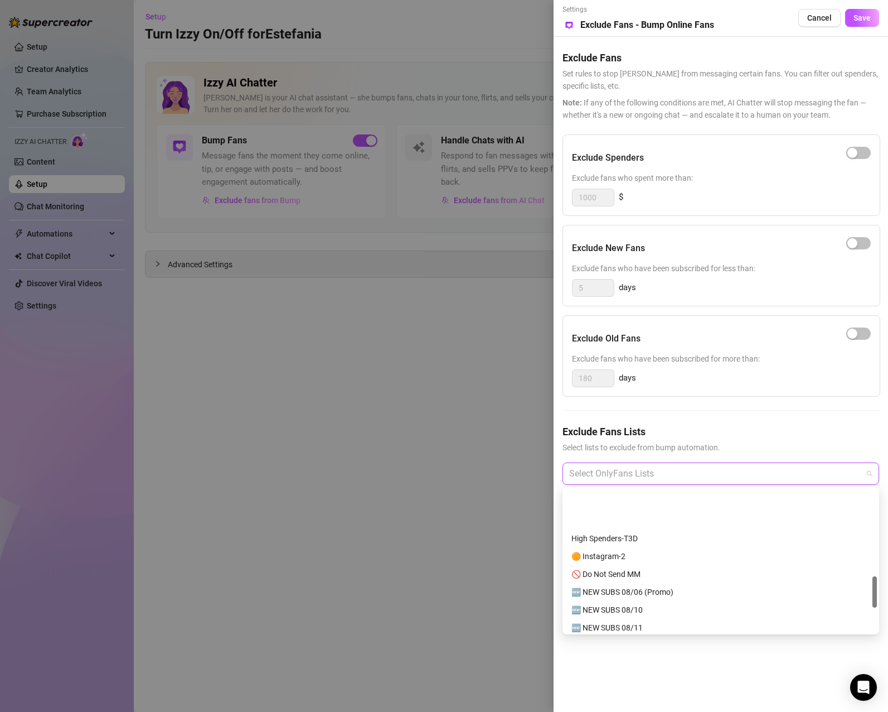
scroll to position [390, 0]
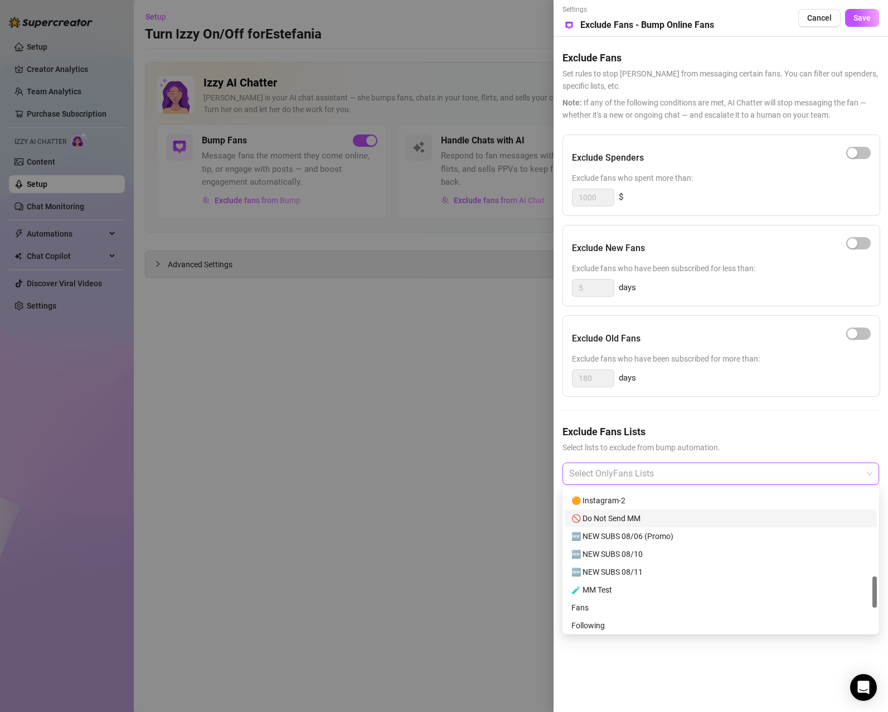
click at [430, 480] on div at bounding box center [444, 356] width 888 height 712
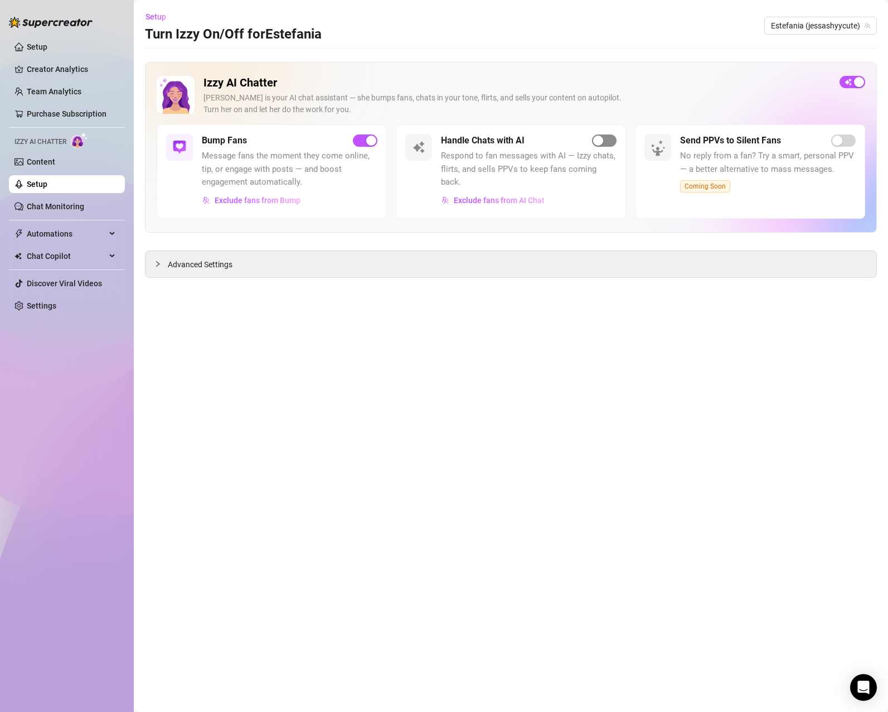
click at [615, 138] on span "button" at bounding box center [604, 140] width 25 height 12
click at [611, 143] on span "button" at bounding box center [604, 140] width 25 height 12
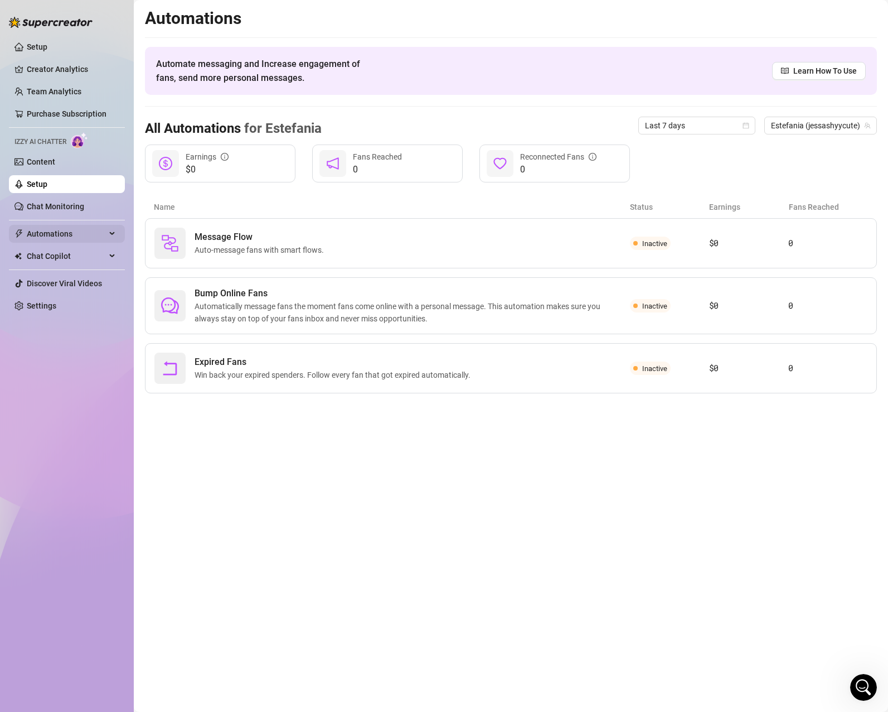
click at [88, 234] on span "Automations" at bounding box center [66, 234] width 79 height 18
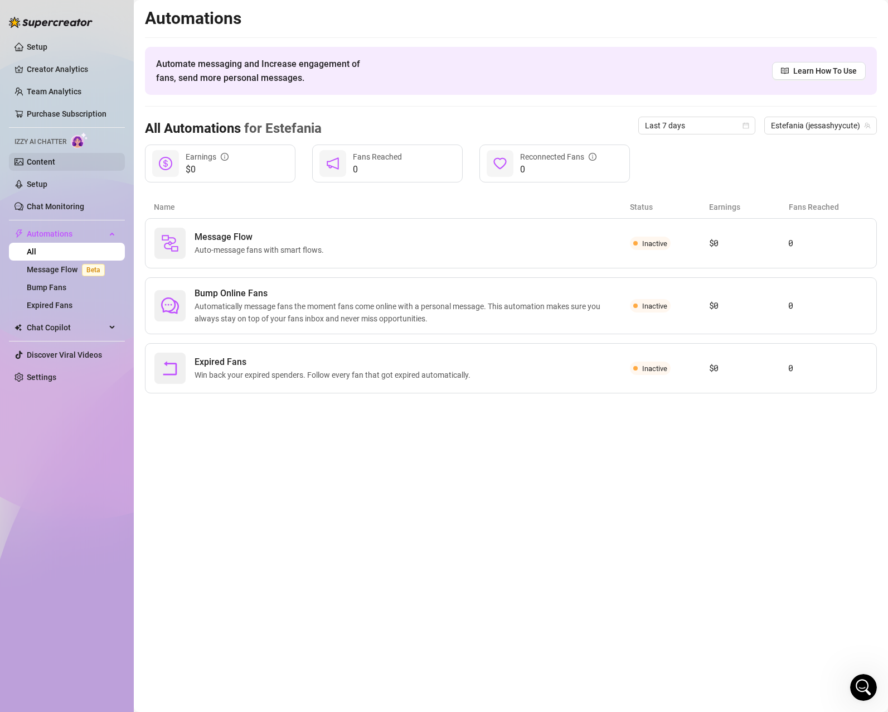
click at [54, 159] on link "Content" at bounding box center [41, 161] width 28 height 9
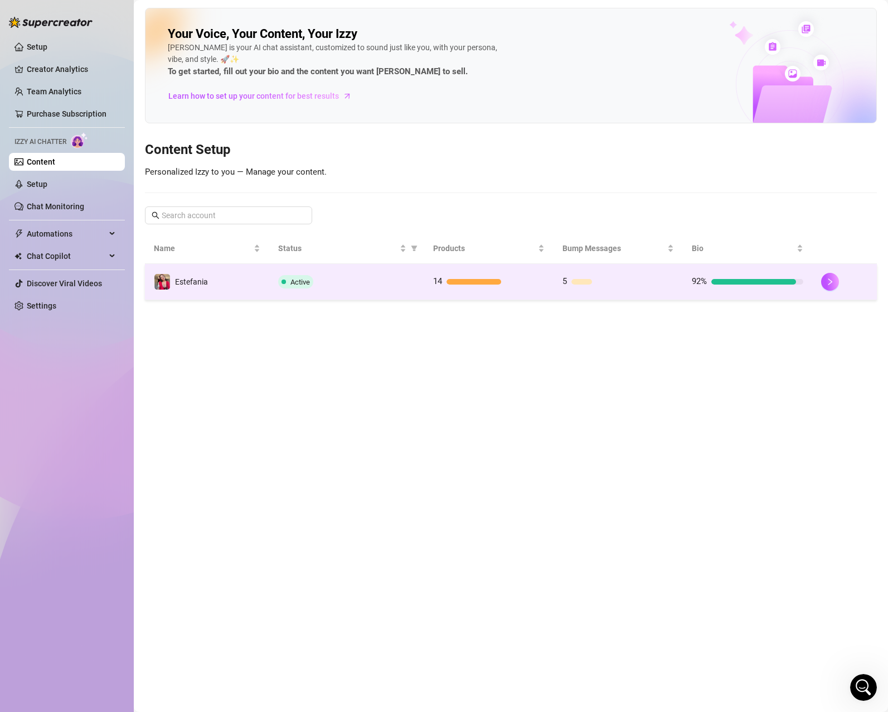
click at [315, 277] on div "Active" at bounding box center [346, 281] width 137 height 13
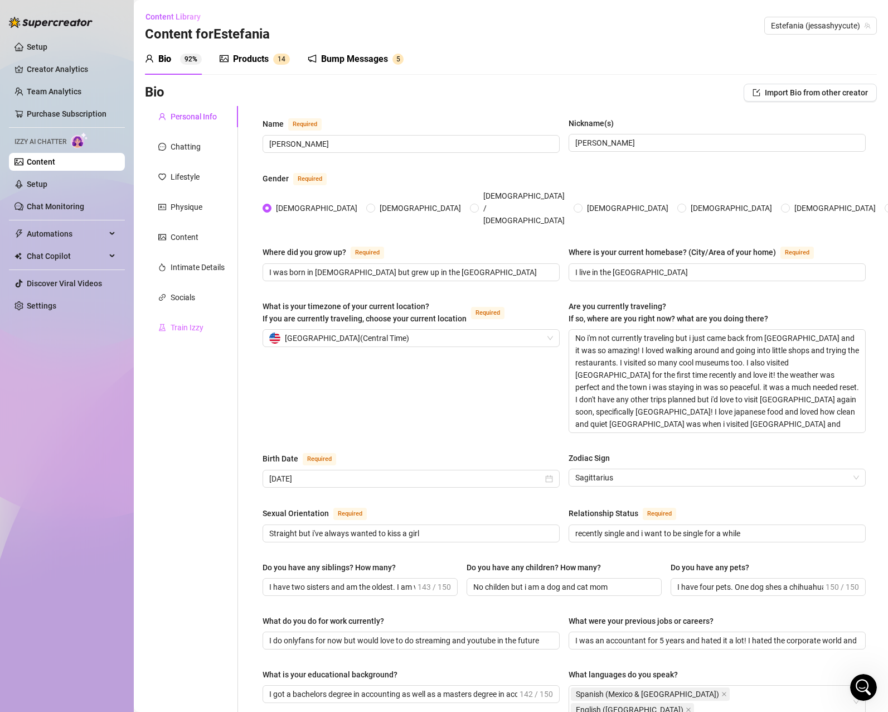
click at [206, 322] on div "Train Izzy" at bounding box center [191, 327] width 93 height 21
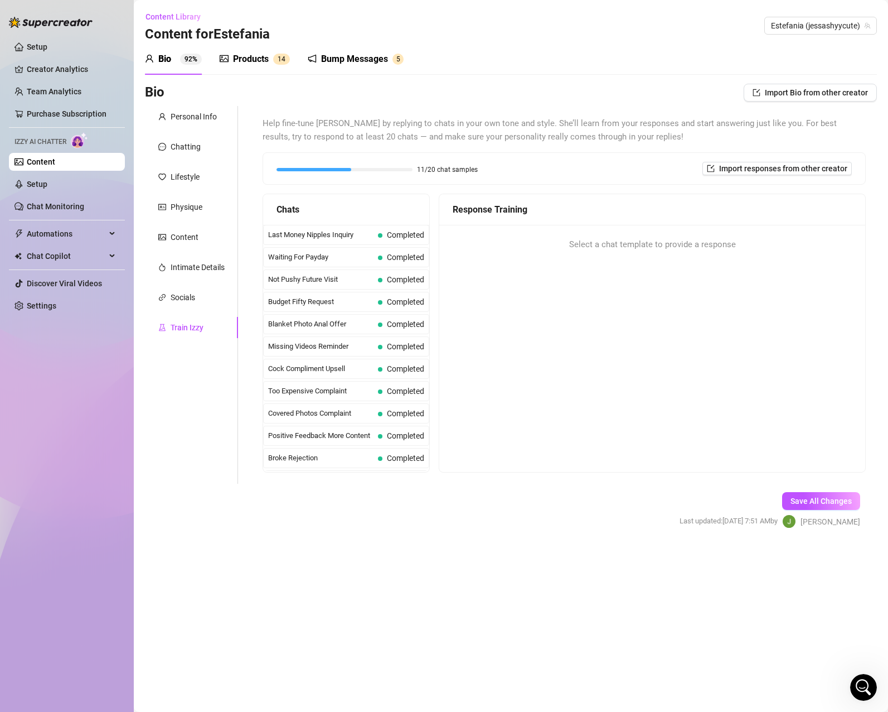
click at [357, 57] on div "Bump Messages" at bounding box center [354, 58] width 67 height 13
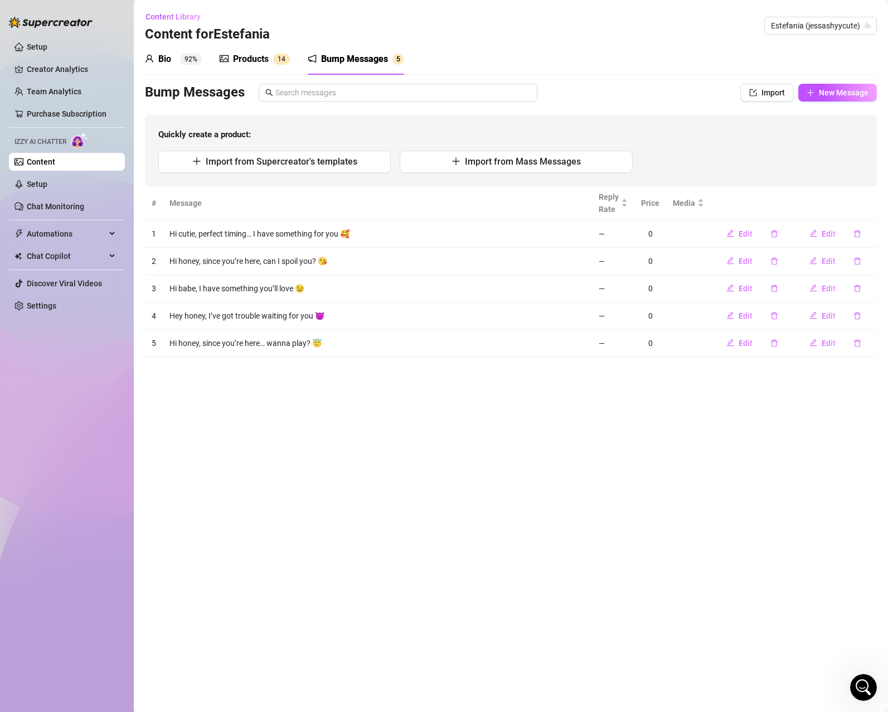
click at [260, 60] on div "Products" at bounding box center [251, 58] width 36 height 13
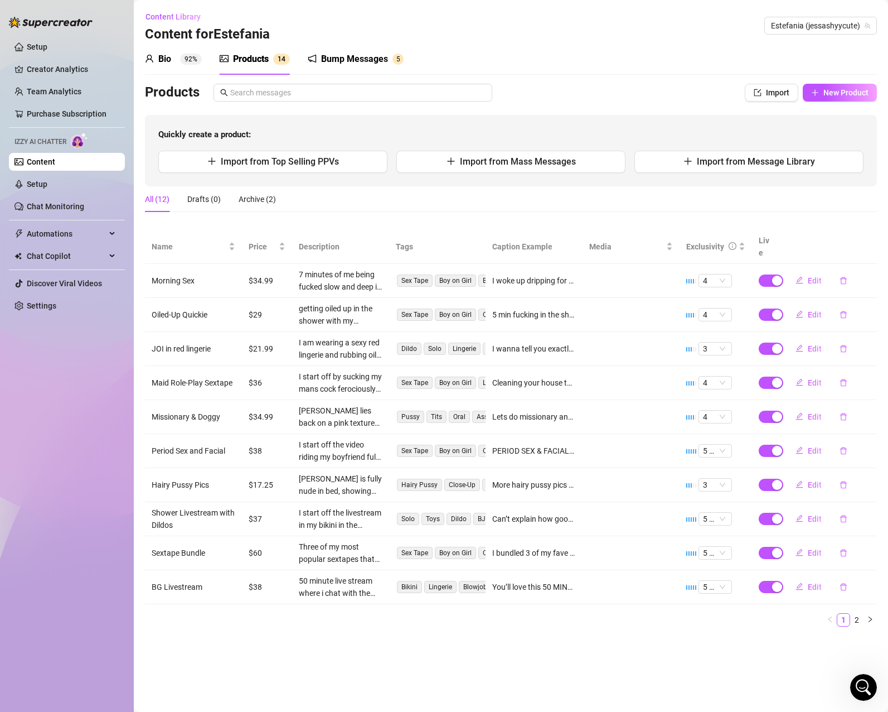
click at [173, 61] on div "Bio 92%" at bounding box center [173, 58] width 57 height 13
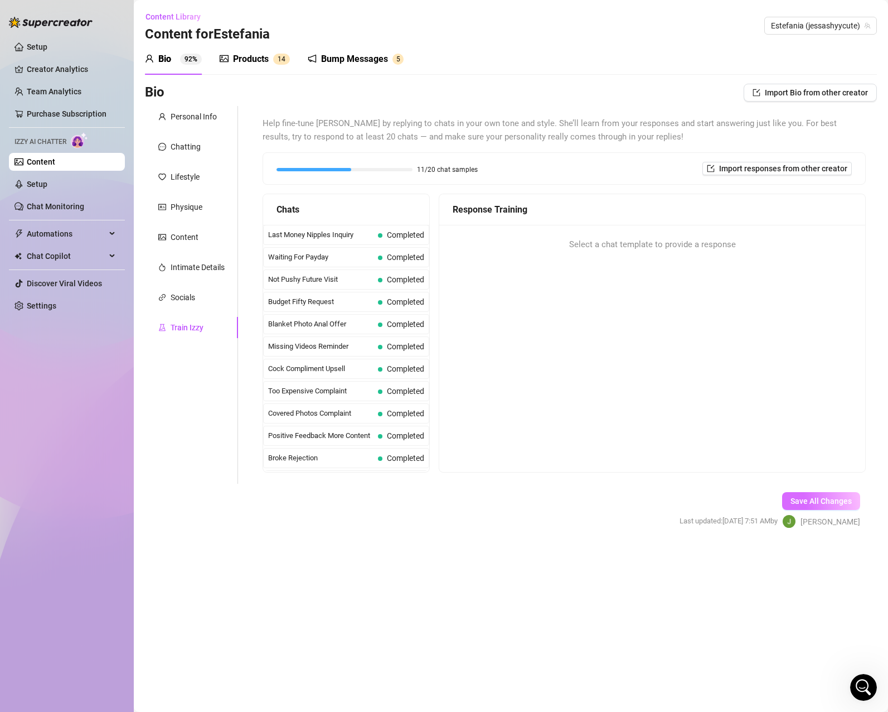
click at [807, 502] on span "Save All Changes" at bounding box center [821, 500] width 61 height 9
click at [190, 153] on div "Chatting" at bounding box center [191, 146] width 93 height 21
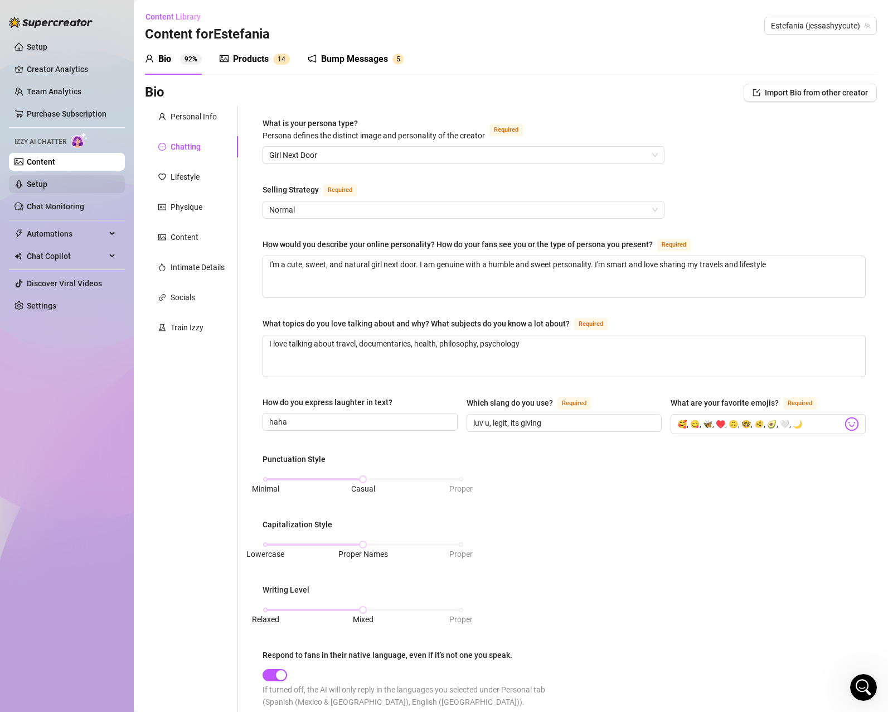
click at [47, 188] on link "Setup" at bounding box center [37, 184] width 21 height 9
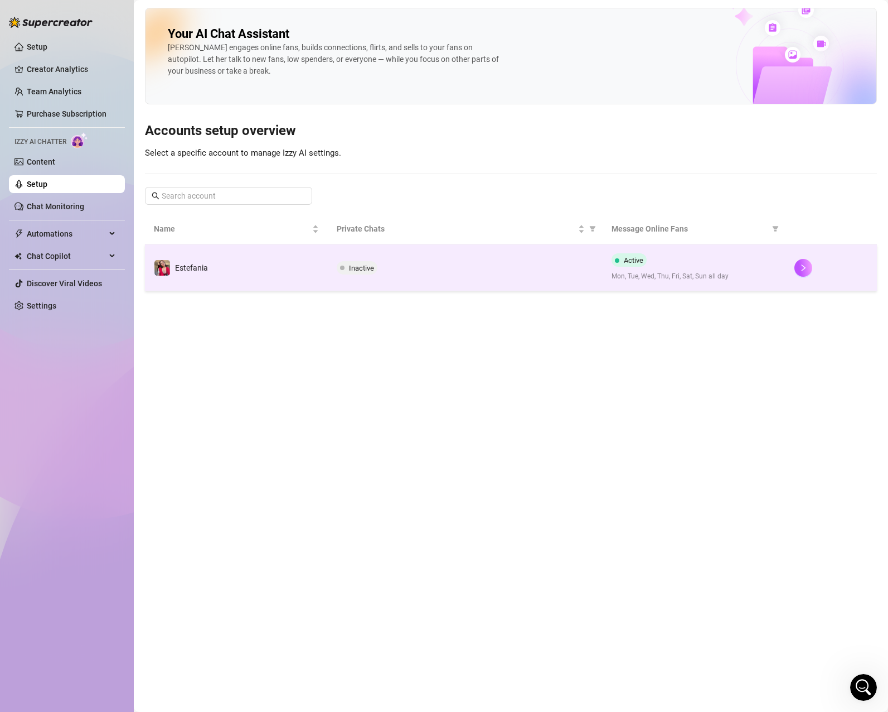
click at [360, 270] on span "Inactive" at bounding box center [361, 268] width 25 height 8
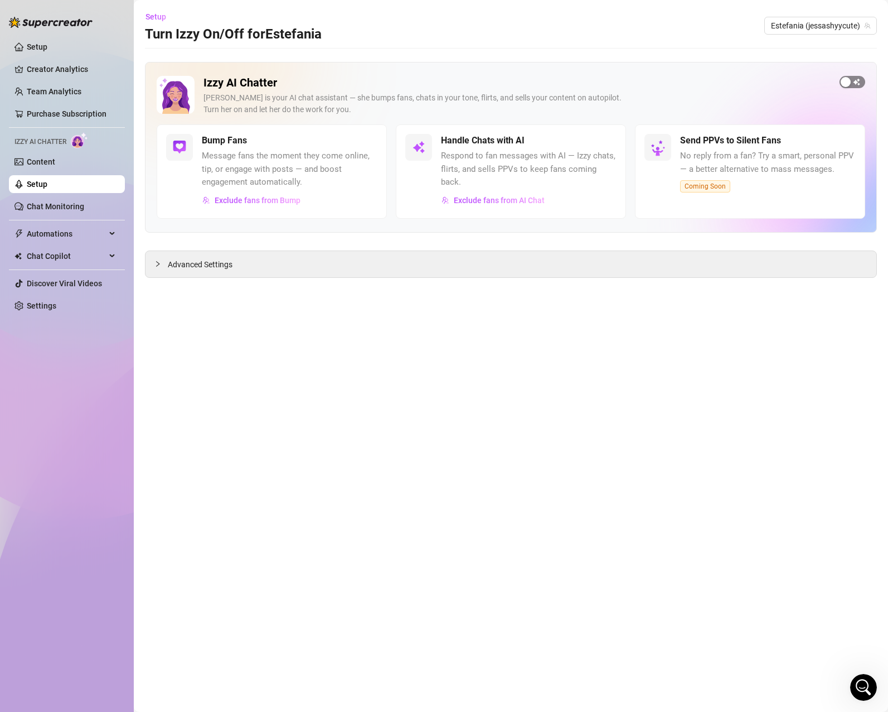
click at [857, 84] on span "button" at bounding box center [853, 82] width 26 height 12
click at [528, 196] on span "Exclude fans from AI Chat" at bounding box center [499, 200] width 91 height 9
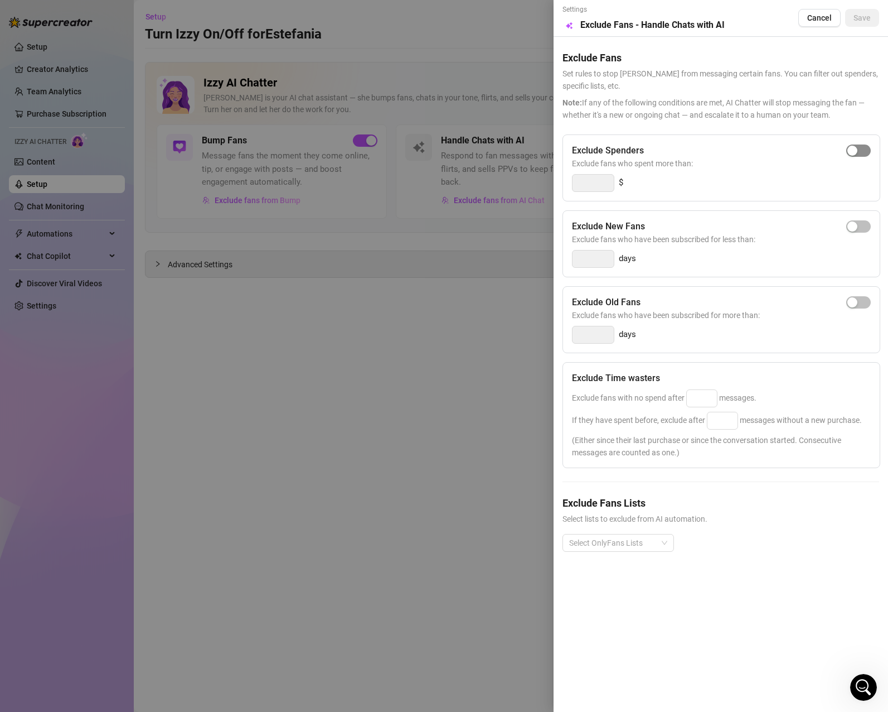
click at [869, 150] on span "button" at bounding box center [858, 150] width 25 height 12
drag, startPoint x: 604, startPoint y: 179, endPoint x: 564, endPoint y: 181, distance: 39.7
click at [564, 181] on div "Exclude Spenders Exclude fans who spent more than: 300 $" at bounding box center [722, 167] width 318 height 67
type input "100"
click at [698, 185] on div "100 $" at bounding box center [721, 183] width 299 height 18
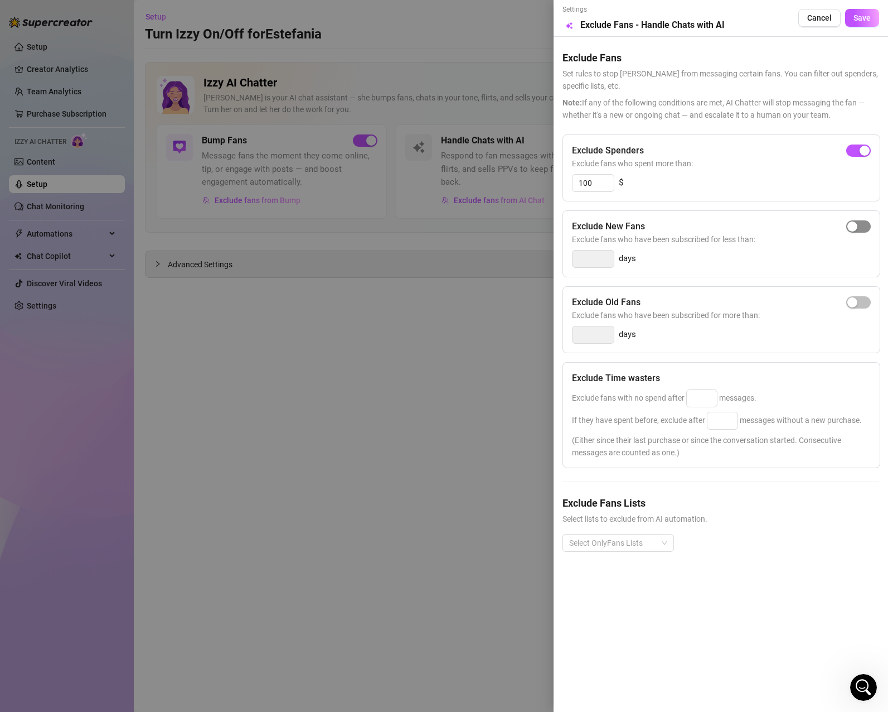
click at [866, 228] on span "button" at bounding box center [858, 226] width 25 height 12
type input "3"
drag, startPoint x: 596, startPoint y: 260, endPoint x: 565, endPoint y: 260, distance: 30.1
click at [565, 260] on div "Exclude New Fans Exclude fans who have been subscribed for less than: 3 days" at bounding box center [722, 243] width 318 height 67
click at [703, 255] on div "3 days" at bounding box center [721, 259] width 299 height 18
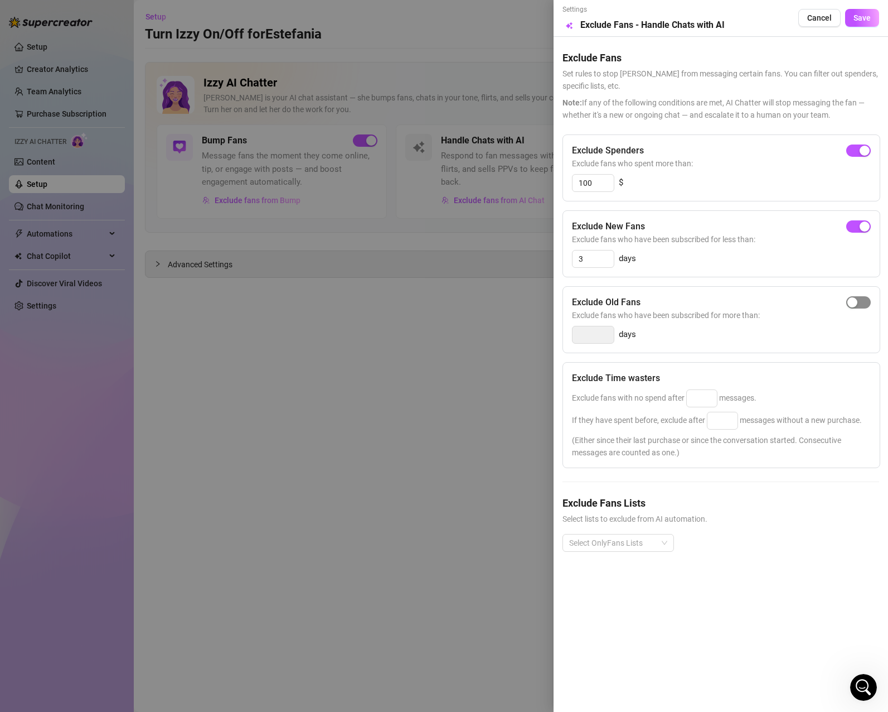
click at [864, 303] on span "button" at bounding box center [858, 302] width 25 height 12
click at [817, 331] on div "14 days" at bounding box center [721, 335] width 299 height 18
drag, startPoint x: 606, startPoint y: 331, endPoint x: 545, endPoint y: 331, distance: 61.3
click at [545, 331] on div "Settings Preview Exclude Fans - Handle Chats with AI Cancel Save Exclude Fans S…" at bounding box center [444, 356] width 888 height 712
type input "30"
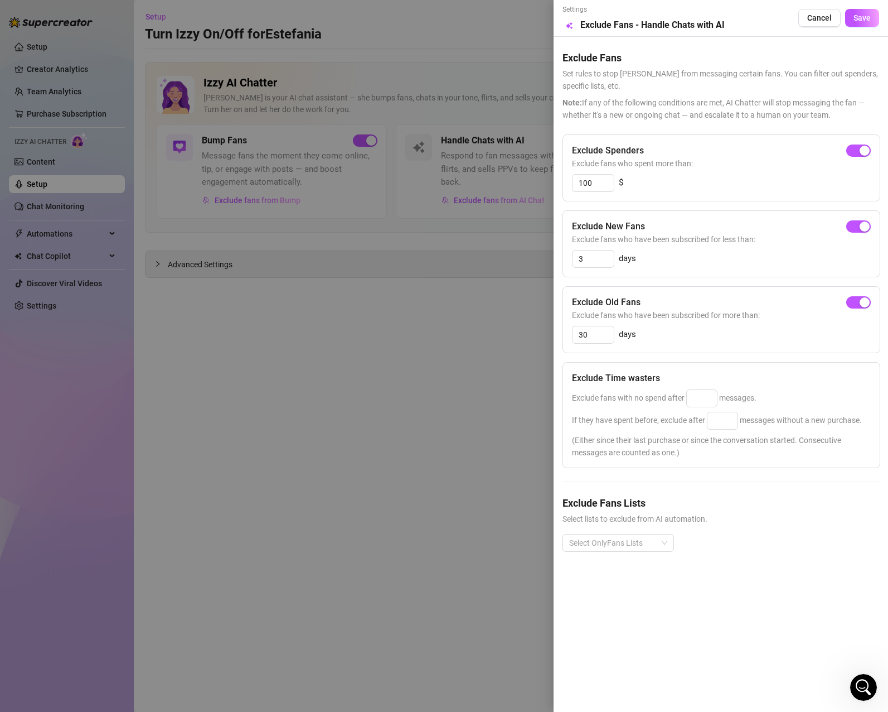
click at [683, 326] on div "30 days" at bounding box center [721, 335] width 299 height 18
click at [710, 399] on input at bounding box center [702, 398] width 30 height 17
type input "3"
type input "1"
type input "30"
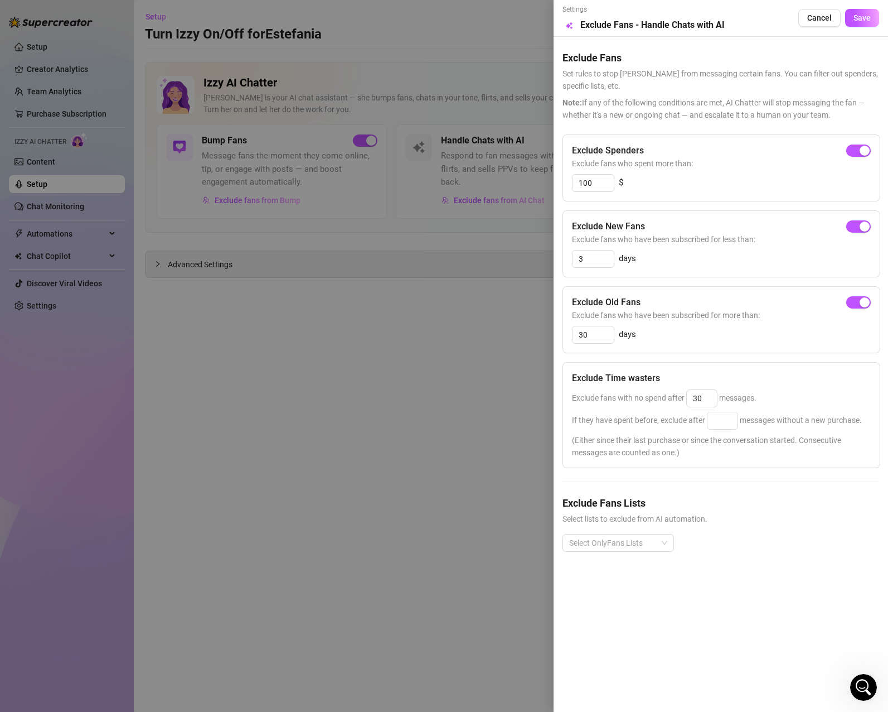
click at [789, 393] on div "Exclude fans with no spend after 30 messages." at bounding box center [721, 398] width 299 height 18
click at [662, 546] on div "Select OnlyFans Lists" at bounding box center [619, 543] width 112 height 18
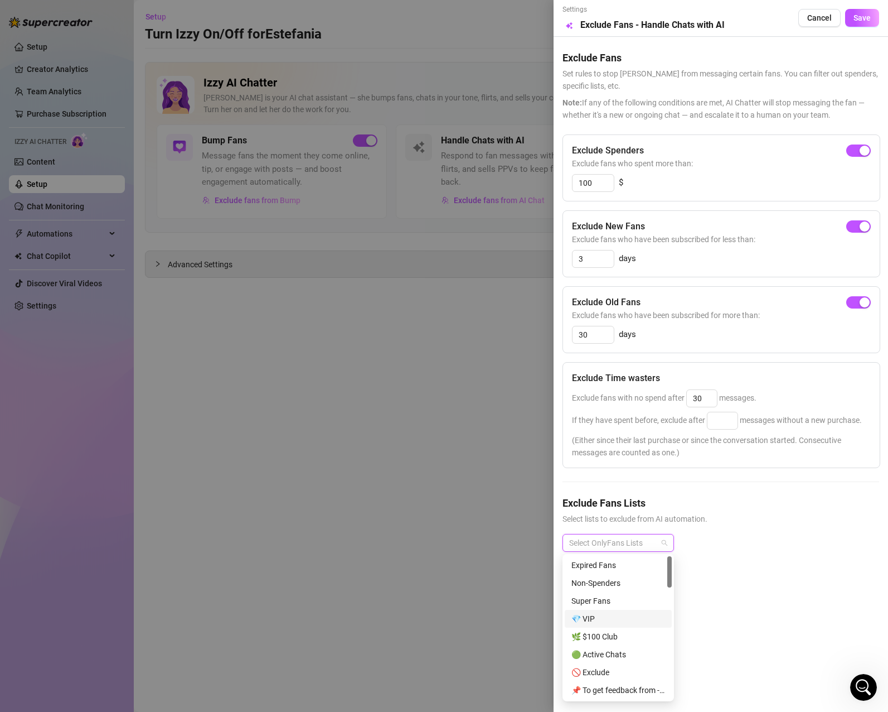
click at [618, 623] on div "💎 VIP" at bounding box center [619, 618] width 94 height 12
click at [637, 600] on div "🟢 Active Chats" at bounding box center [619, 598] width 94 height 12
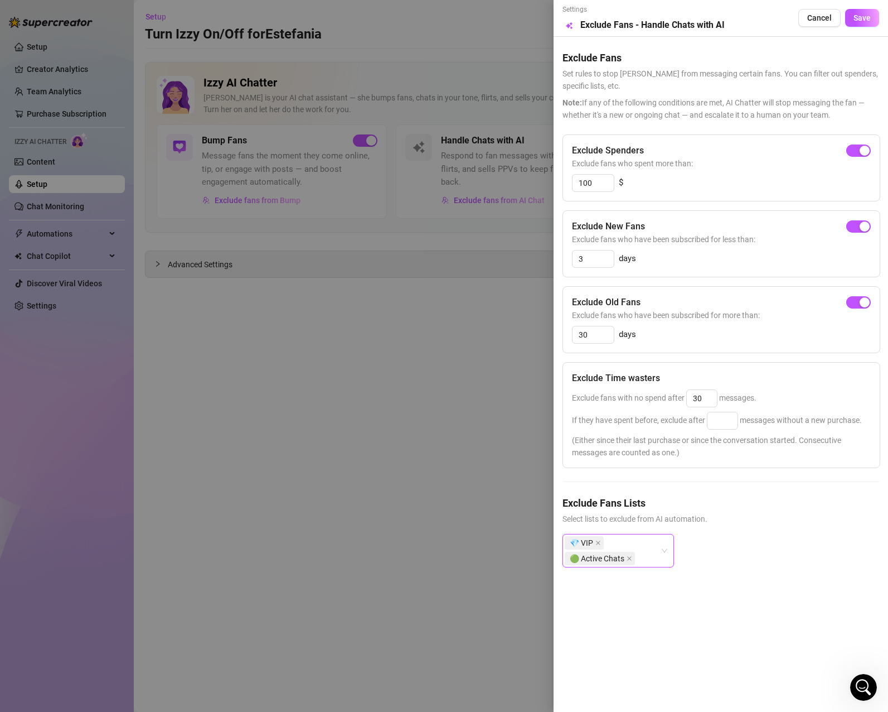
click at [650, 558] on div "💎 VIP 🟢 Active Chats" at bounding box center [612, 550] width 95 height 31
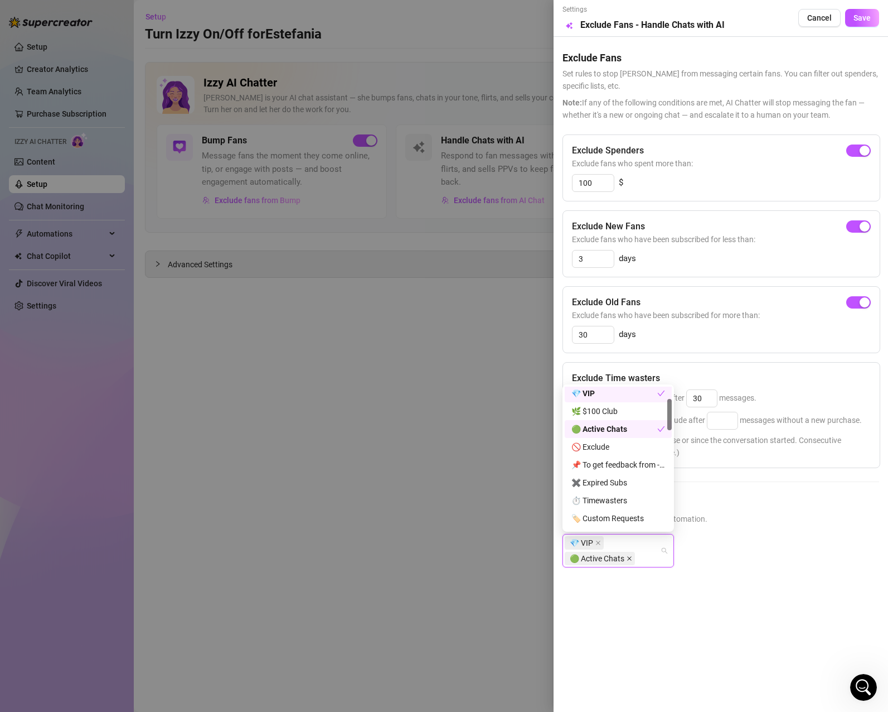
click at [631, 556] on icon "close" at bounding box center [630, 558] width 6 height 6
click at [625, 500] on div "⏱️ Timewasters" at bounding box center [619, 500] width 94 height 12
click at [632, 559] on icon "close" at bounding box center [631, 558] width 6 height 6
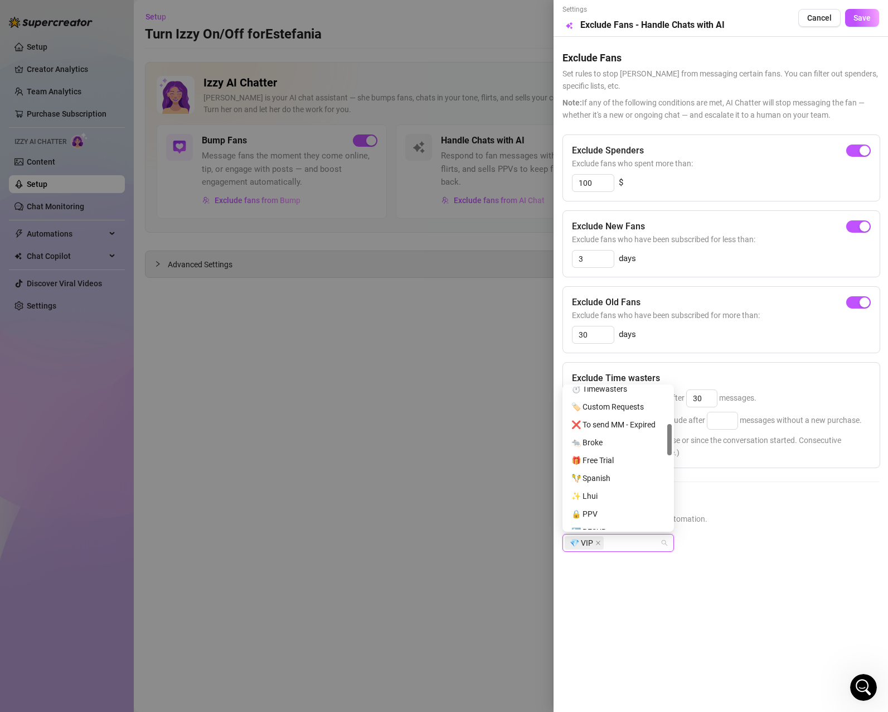
scroll to position [223, 0]
click at [599, 441] on div "✨ Lhui" at bounding box center [619, 440] width 94 height 12
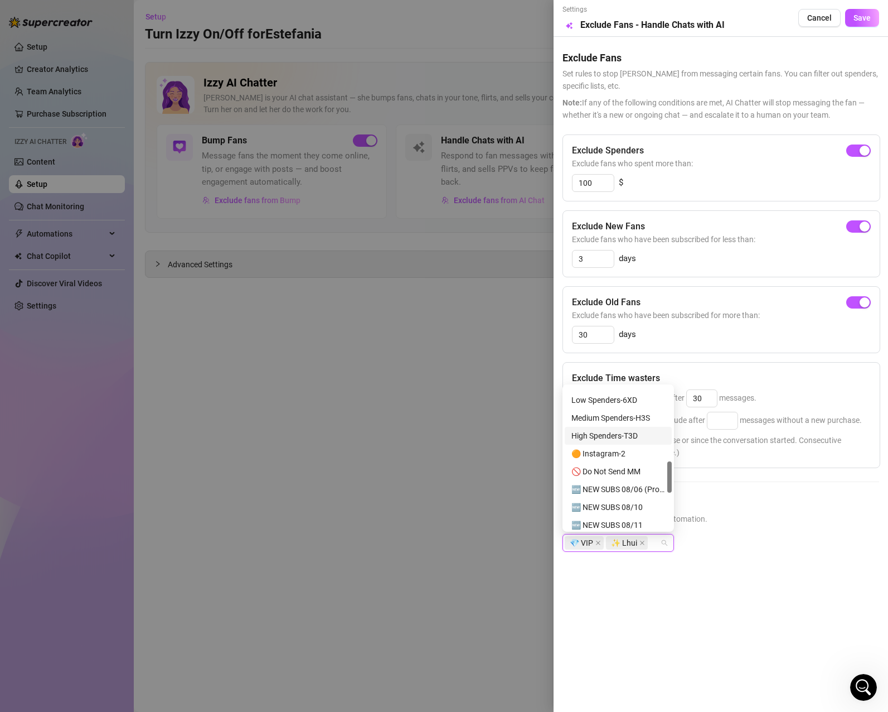
scroll to position [390, 0]
click at [611, 419] on div "🚫 Do Not Send MM" at bounding box center [619, 415] width 94 height 12
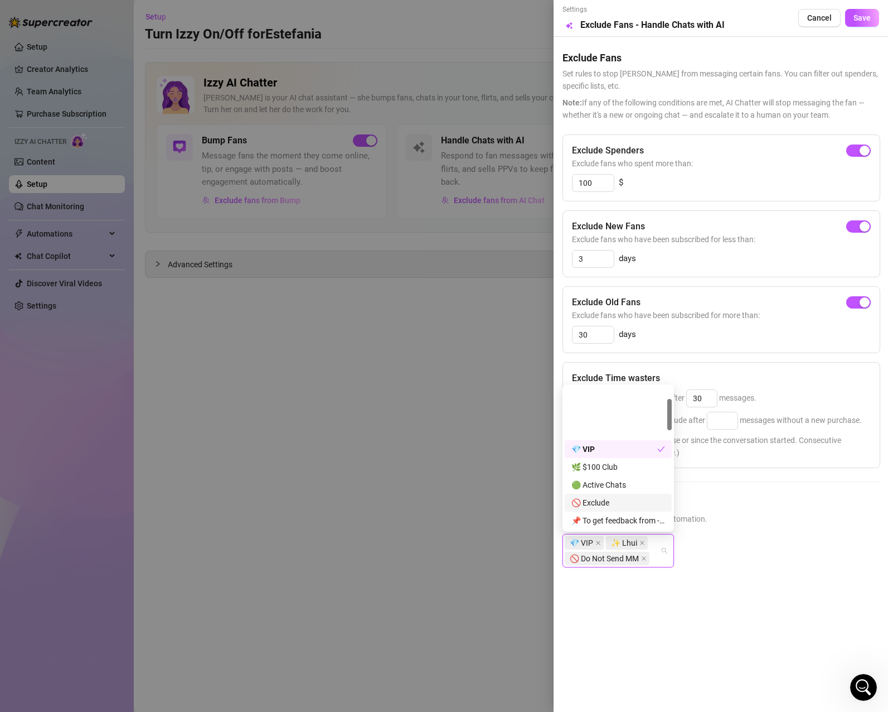
scroll to position [56, 0]
click at [620, 446] on div "🚫 Exclude" at bounding box center [619, 447] width 94 height 12
click at [635, 430] on div "Super Fans" at bounding box center [619, 431] width 94 height 12
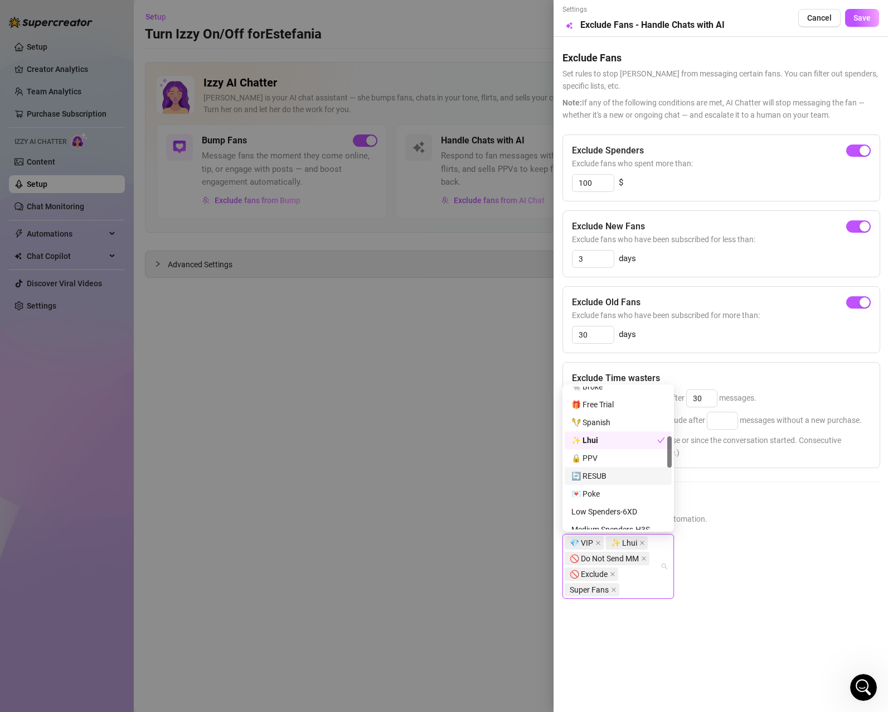
scroll to position [390, 0]
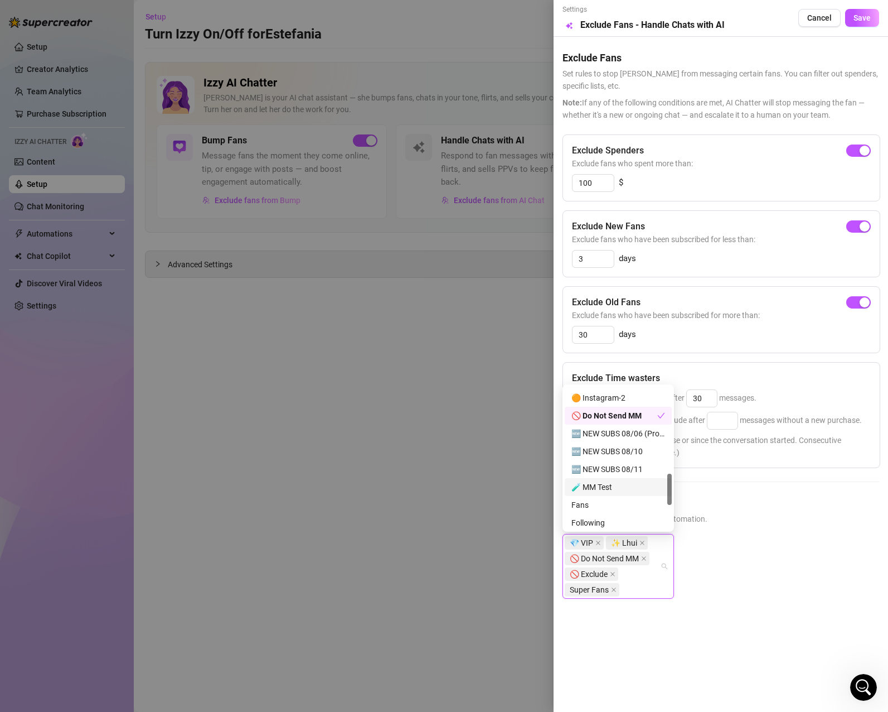
click at [776, 543] on div "💎 VIP ✨ Lhui 🚫 Do Not Send MM 🚫 Exclude Super Fans" at bounding box center [721, 575] width 317 height 83
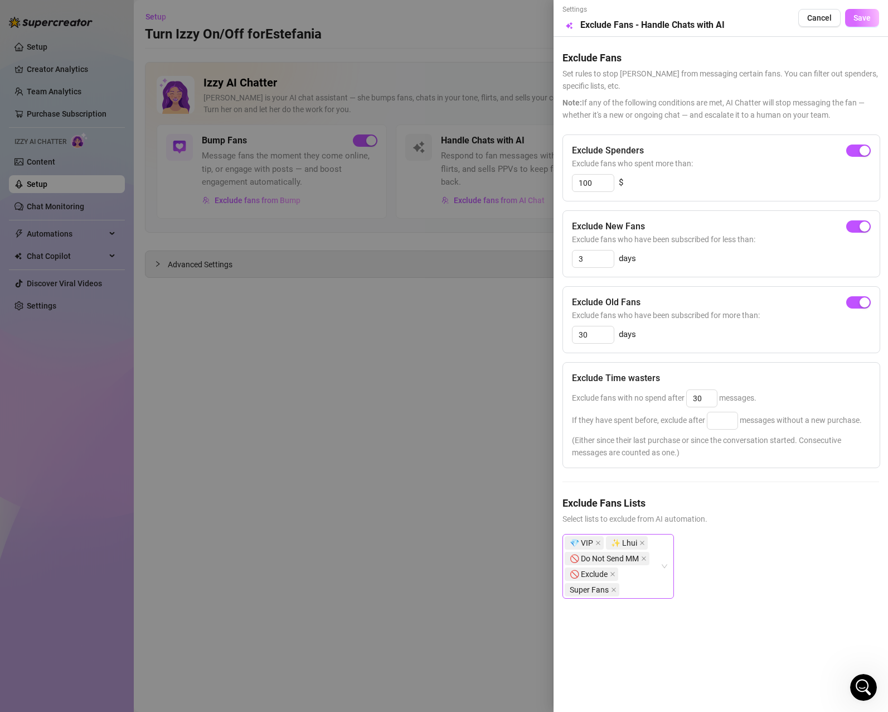
click at [859, 16] on span "Save" at bounding box center [862, 17] width 17 height 9
click at [731, 421] on input at bounding box center [723, 420] width 30 height 17
type input "30"
click at [768, 544] on div "💎 VIP ✨ Lhui 🚫 Do Not Send MM 🚫 Exclude Super Fans" at bounding box center [721, 575] width 317 height 83
click at [861, 18] on span "Save" at bounding box center [862, 17] width 17 height 9
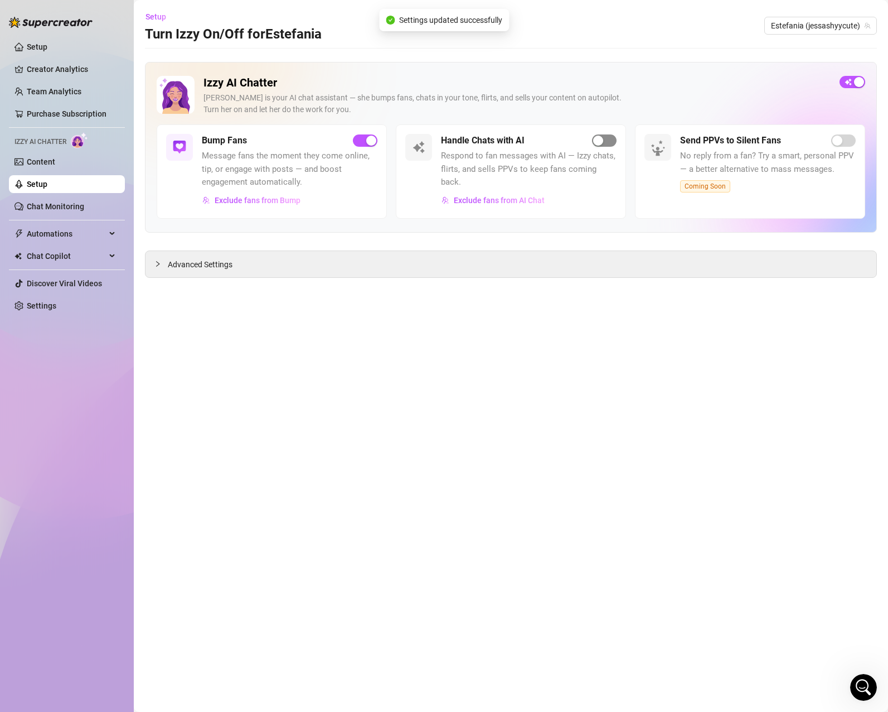
click at [603, 139] on button "button" at bounding box center [604, 140] width 25 height 12
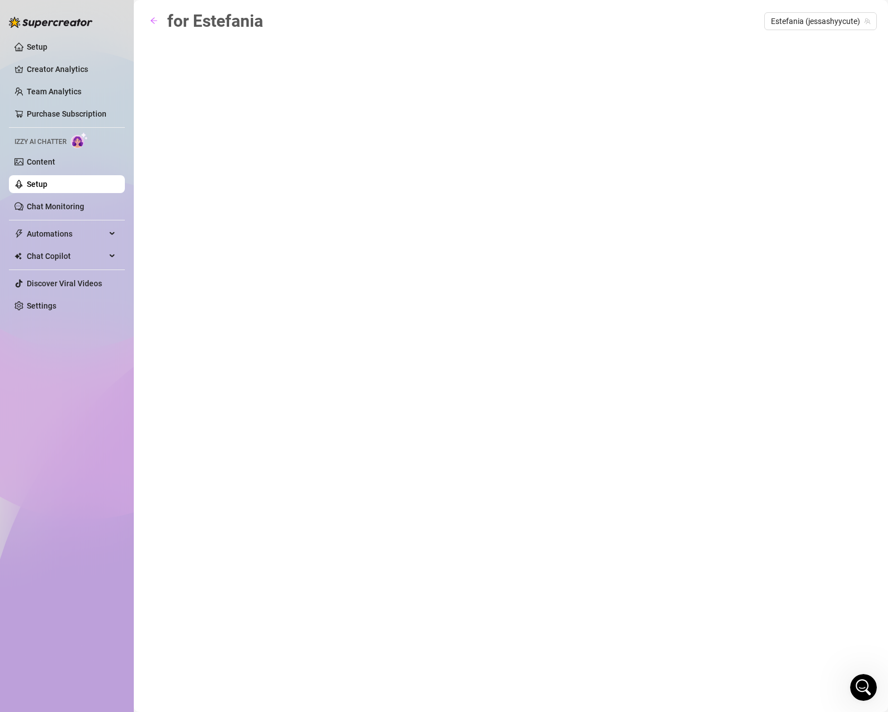
click at [47, 183] on link "Setup" at bounding box center [37, 184] width 21 height 9
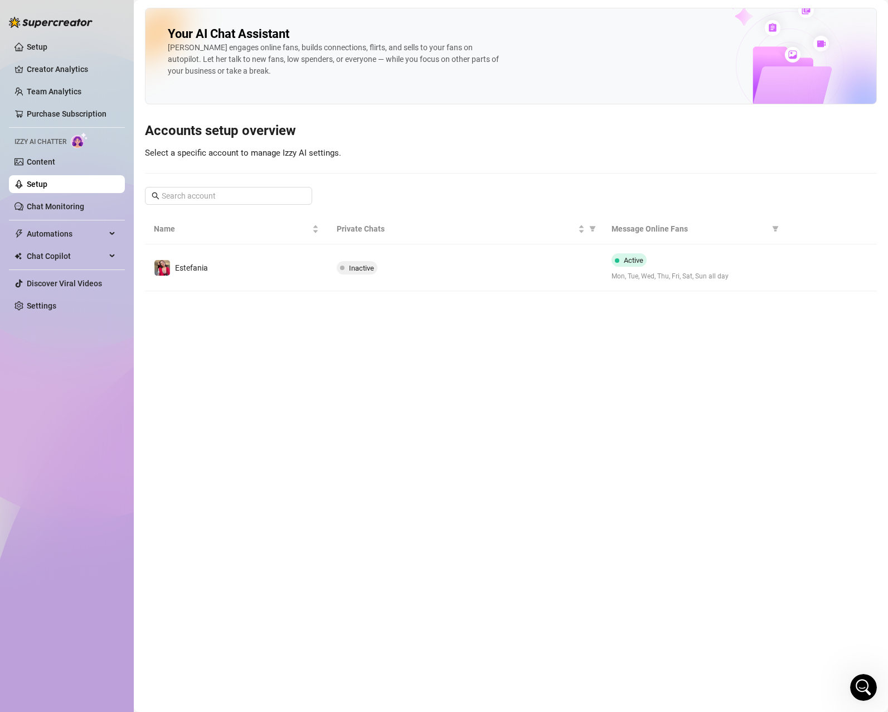
click at [47, 188] on link "Setup" at bounding box center [37, 184] width 21 height 9
click at [55, 166] on link "Content" at bounding box center [41, 161] width 28 height 9
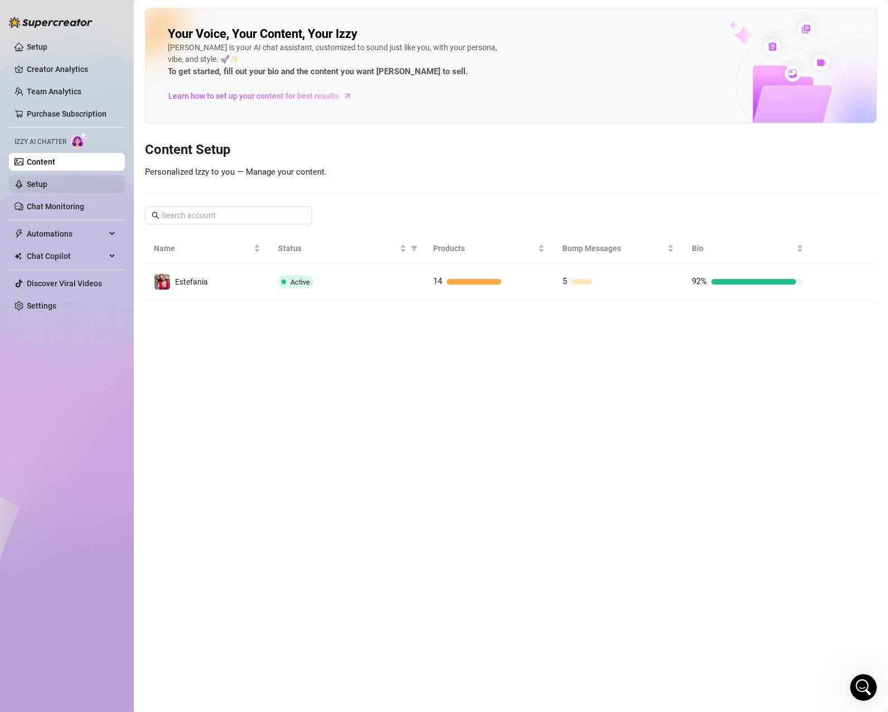
click at [47, 188] on link "Setup" at bounding box center [37, 184] width 21 height 9
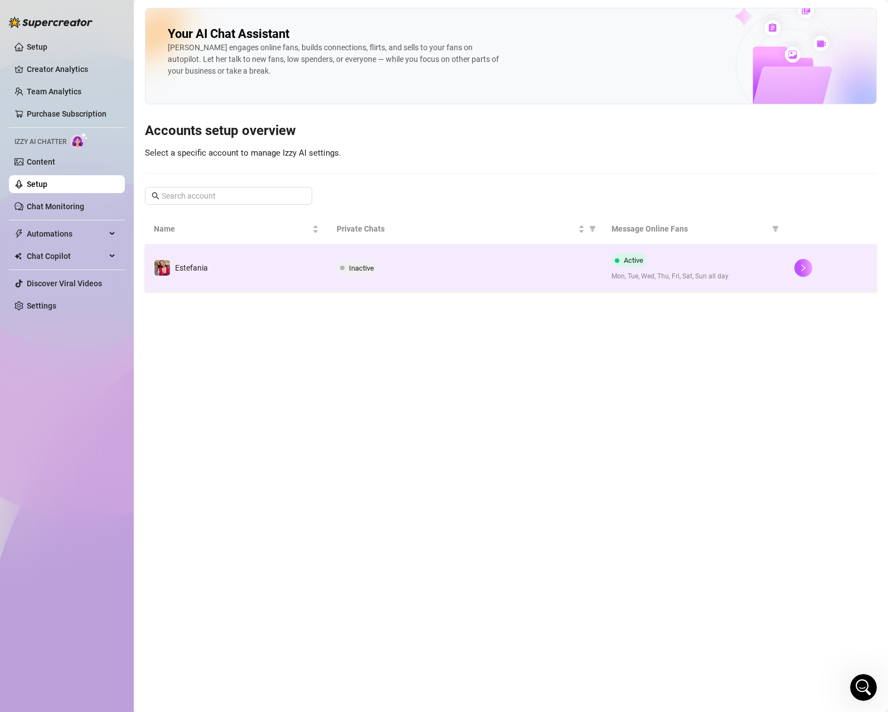
click at [361, 268] on span "Inactive" at bounding box center [361, 268] width 25 height 8
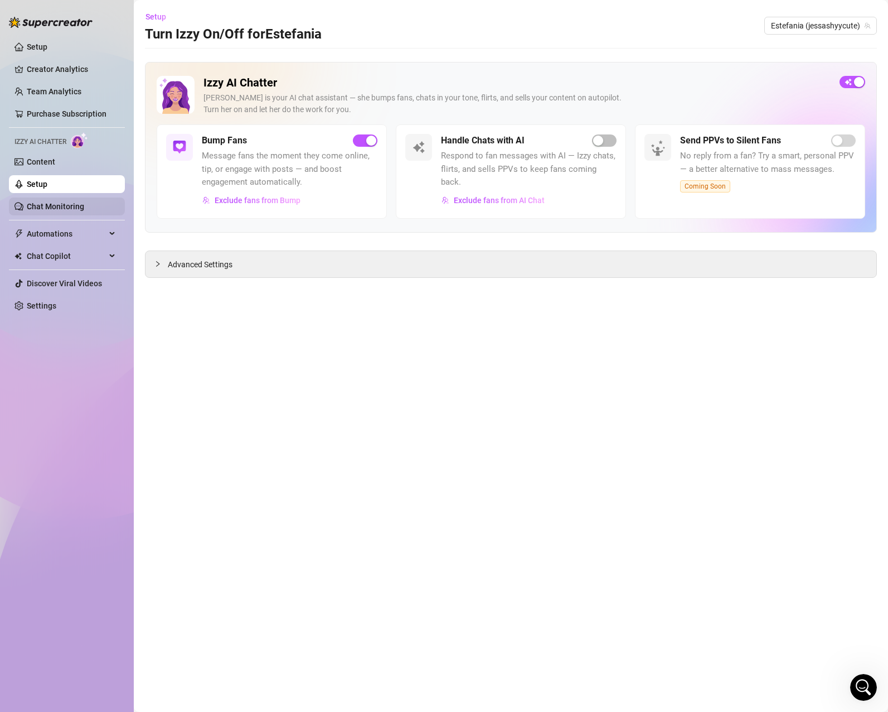
click at [77, 207] on link "Chat Monitoring" at bounding box center [55, 206] width 57 height 9
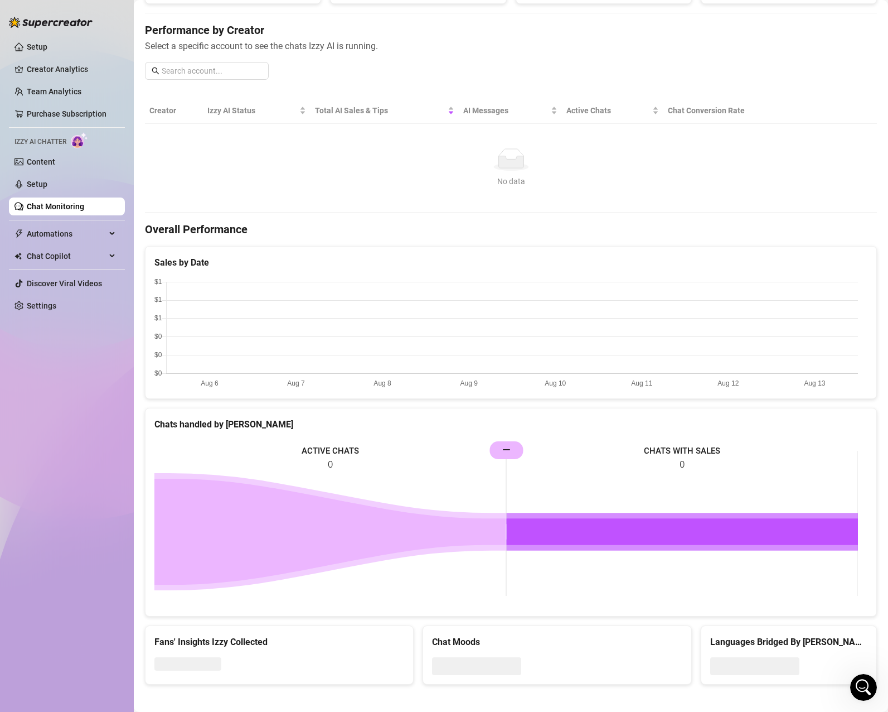
scroll to position [130, 0]
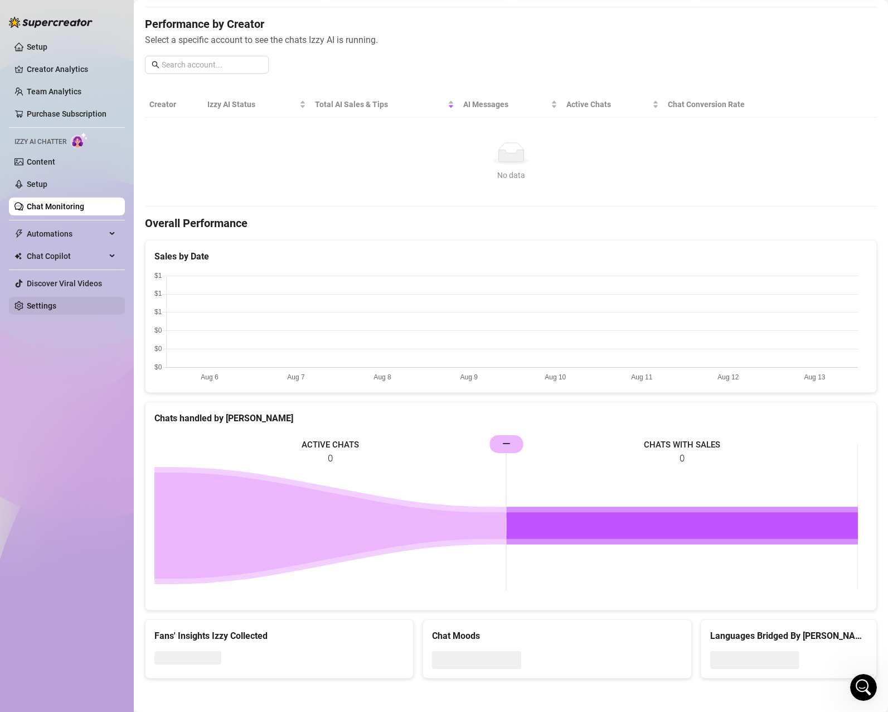
click at [55, 302] on link "Settings" at bounding box center [42, 305] width 30 height 9
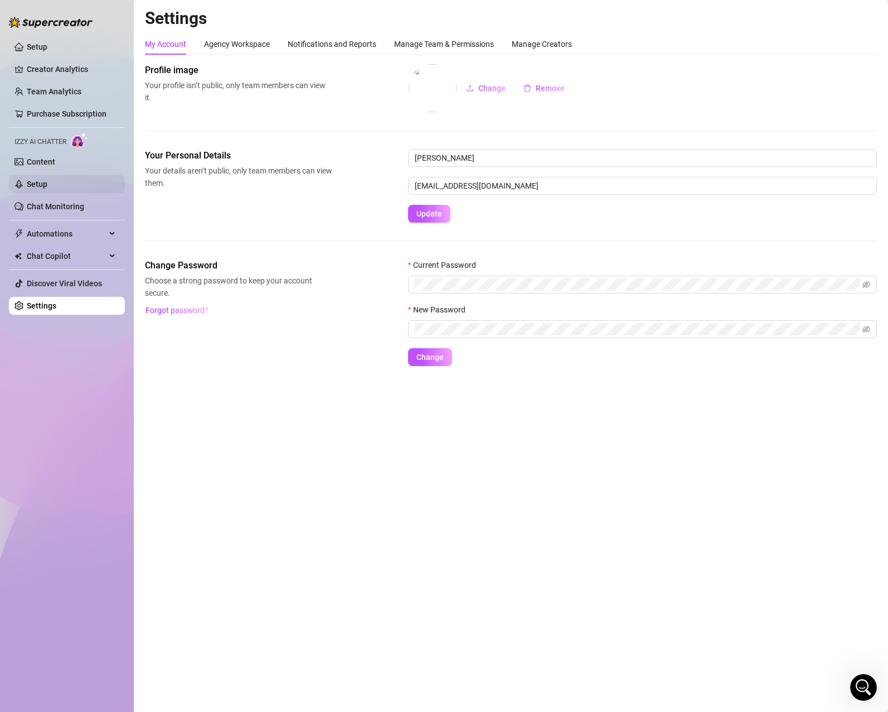
click at [47, 181] on link "Setup" at bounding box center [37, 184] width 21 height 9
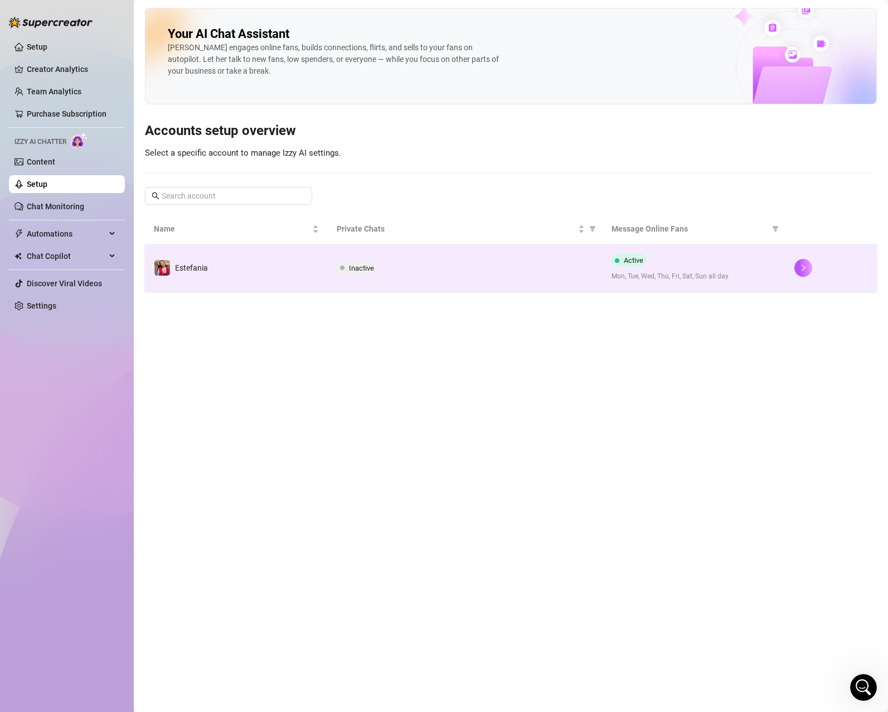
click at [434, 276] on td "Inactive" at bounding box center [465, 267] width 274 height 47
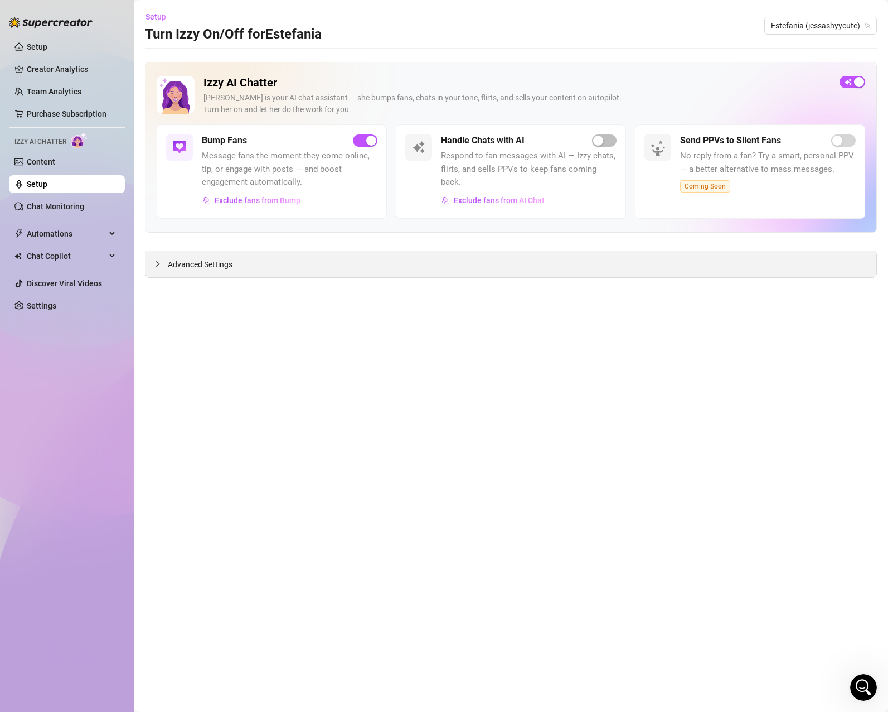
click at [355, 267] on div "Advanced Settings" at bounding box center [511, 264] width 731 height 26
click at [156, 265] on icon "collapsed" at bounding box center [157, 263] width 7 height 7
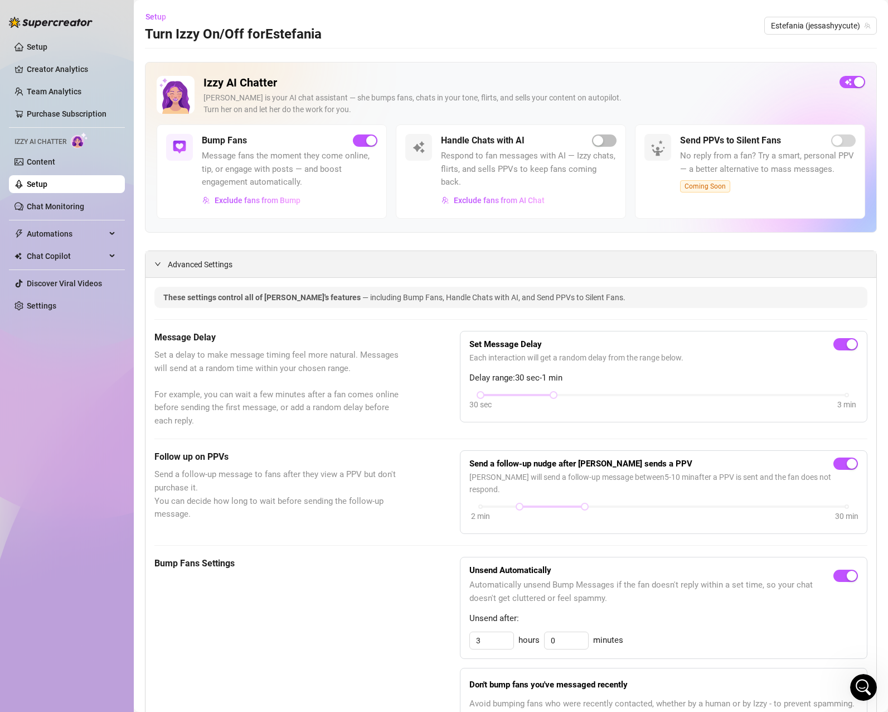
click at [161, 260] on div at bounding box center [160, 264] width 13 height 12
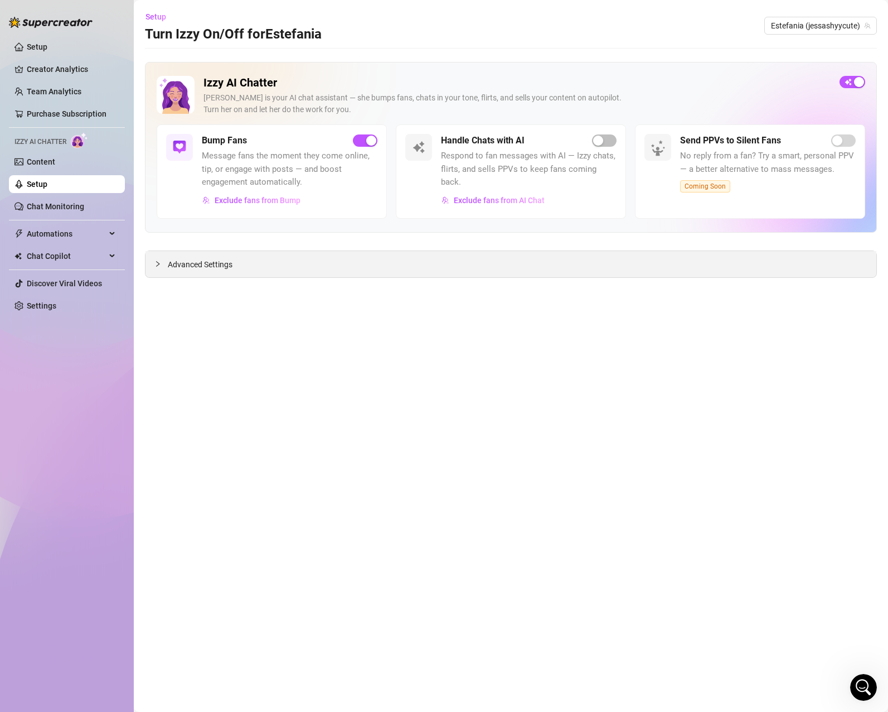
click at [162, 260] on div at bounding box center [160, 264] width 13 height 12
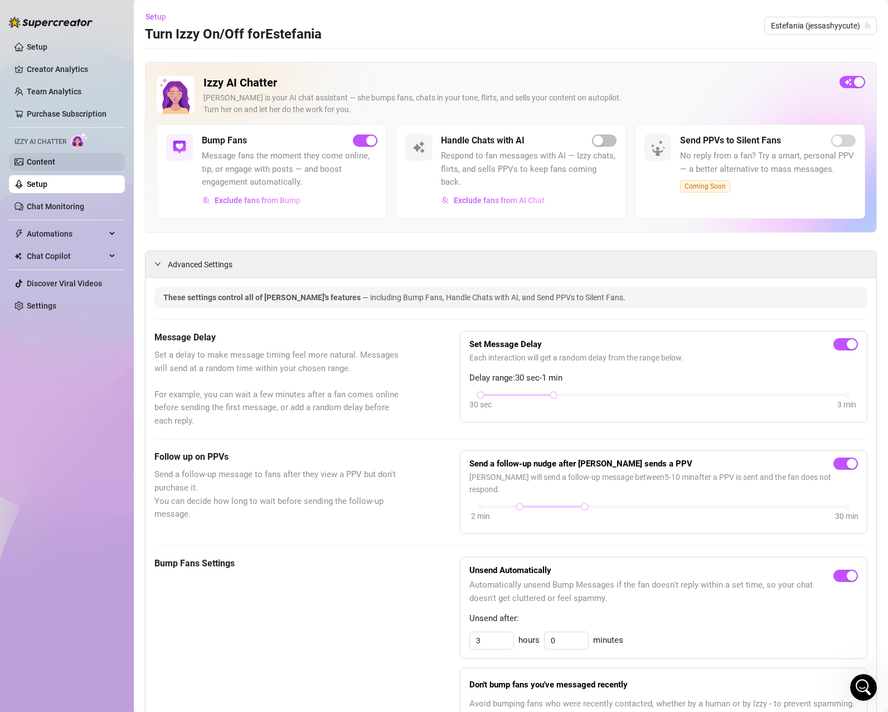
click at [55, 161] on link "Content" at bounding box center [41, 161] width 28 height 9
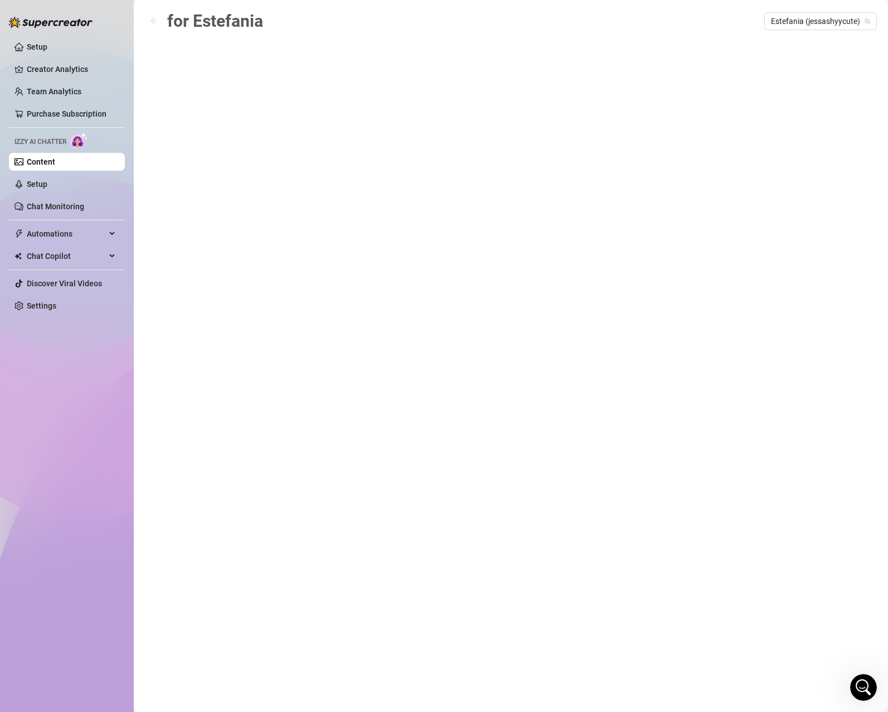
click at [154, 17] on icon "arrow-left" at bounding box center [154, 21] width 8 height 8
